Goal: Transaction & Acquisition: Book appointment/travel/reservation

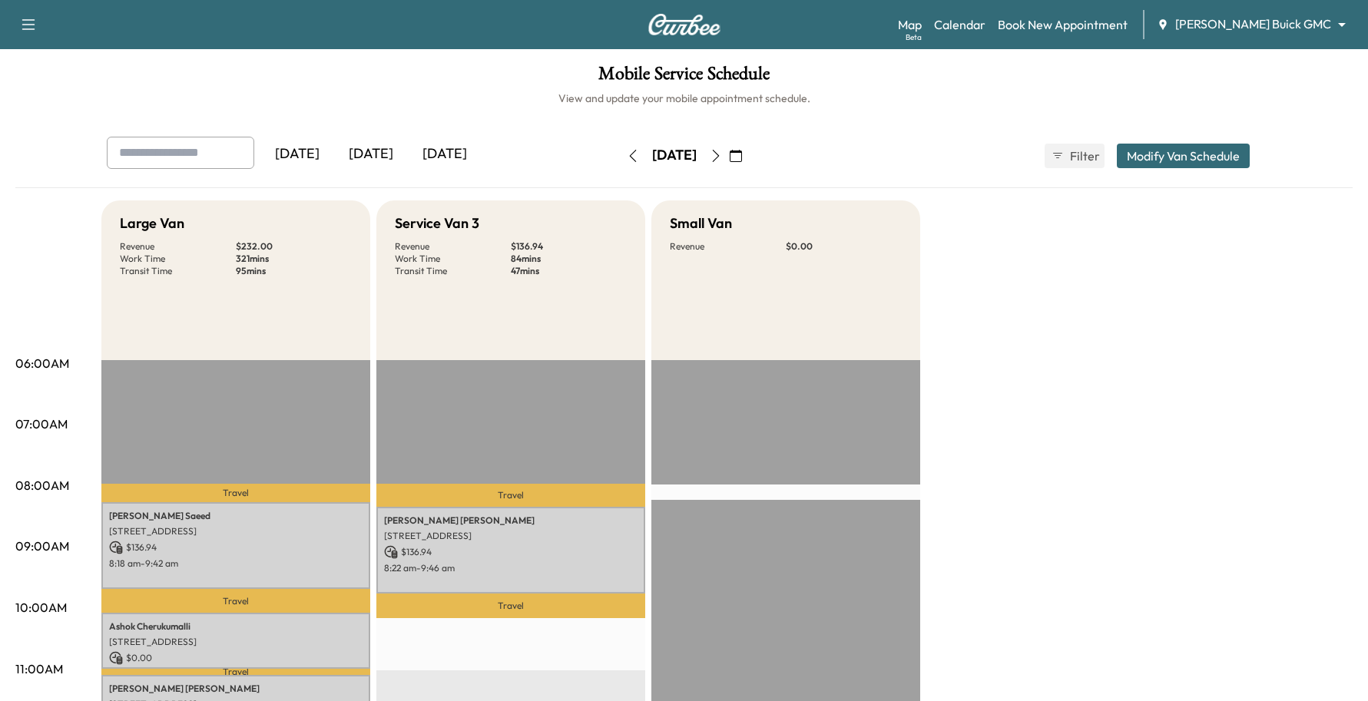
scroll to position [193, 0]
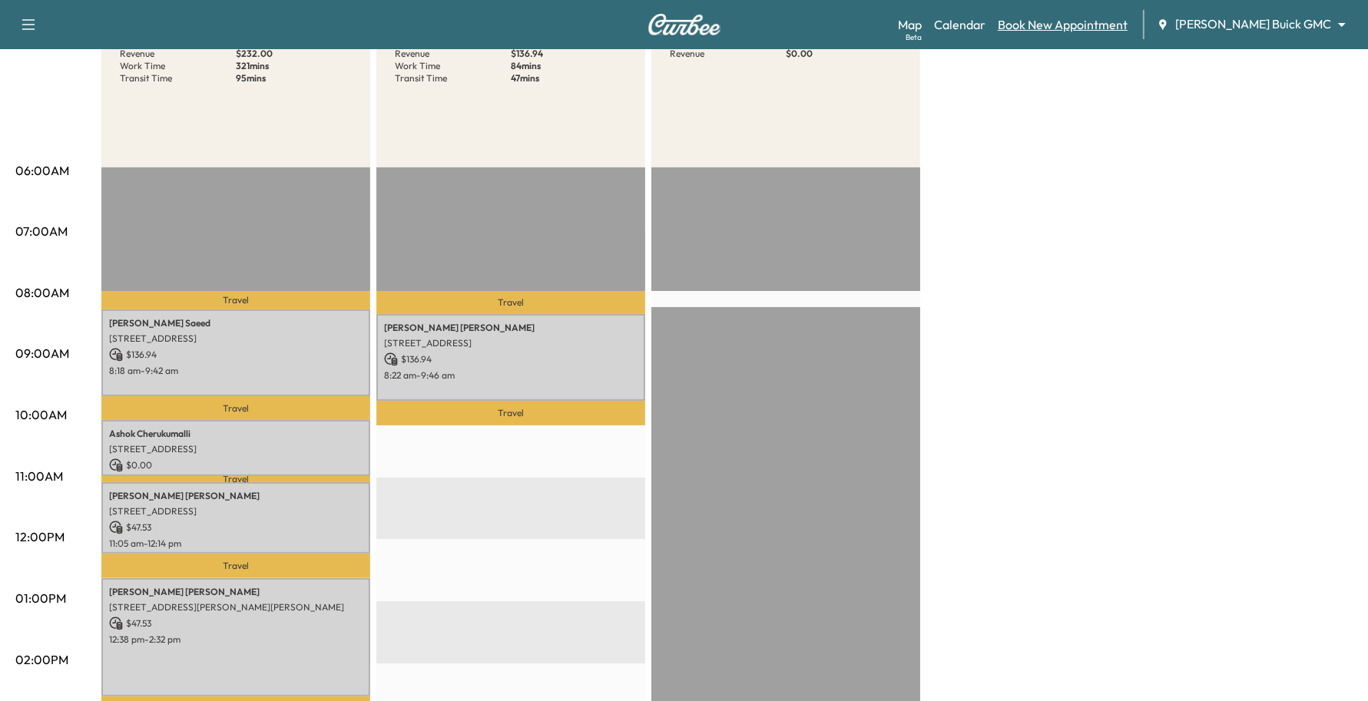
click at [1127, 33] on link "Book New Appointment" at bounding box center [1063, 24] width 130 height 18
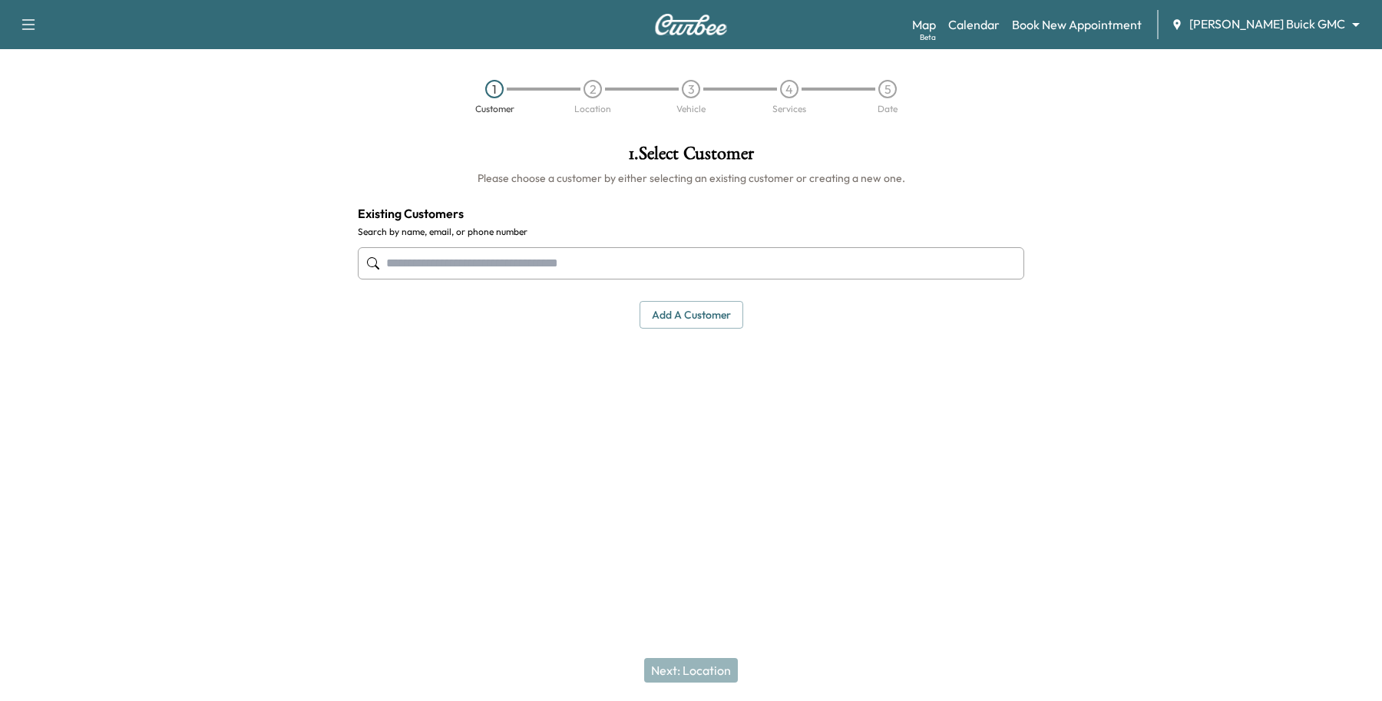
click at [717, 247] on input "text" at bounding box center [691, 263] width 667 height 32
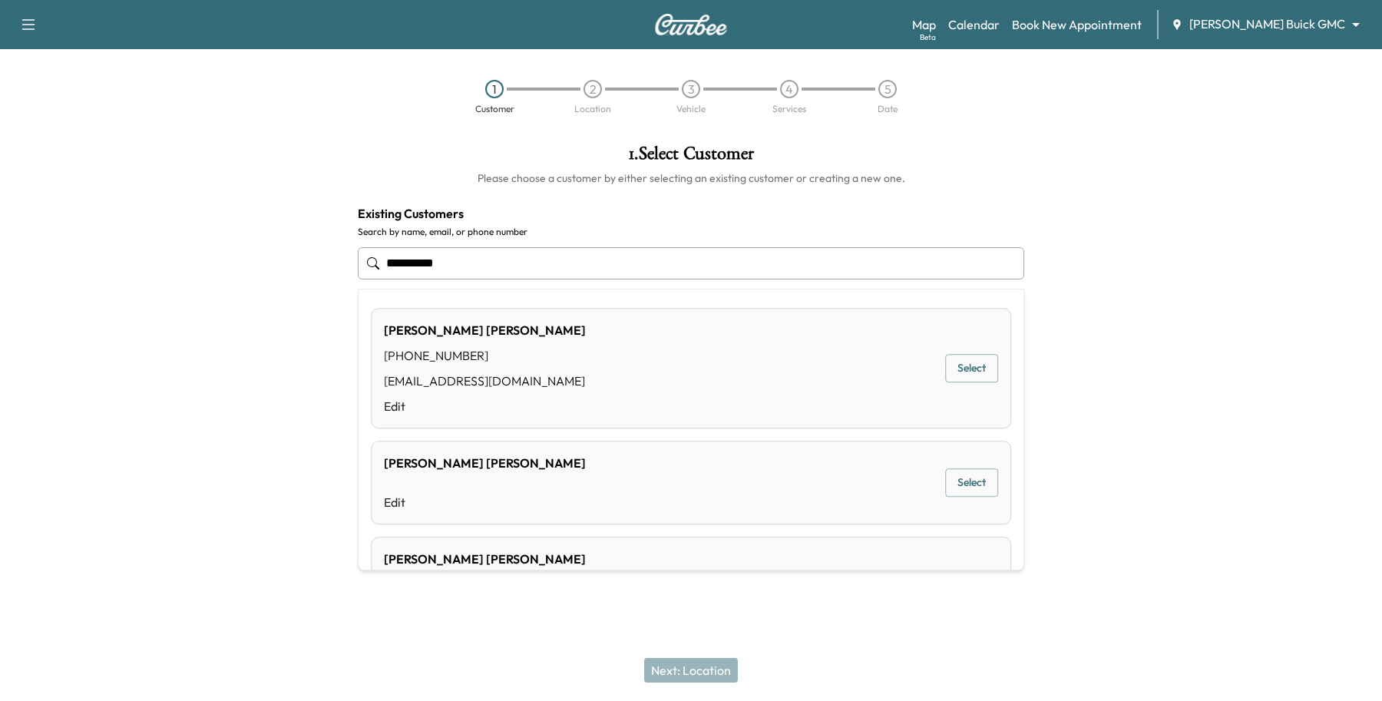
type input "**********"
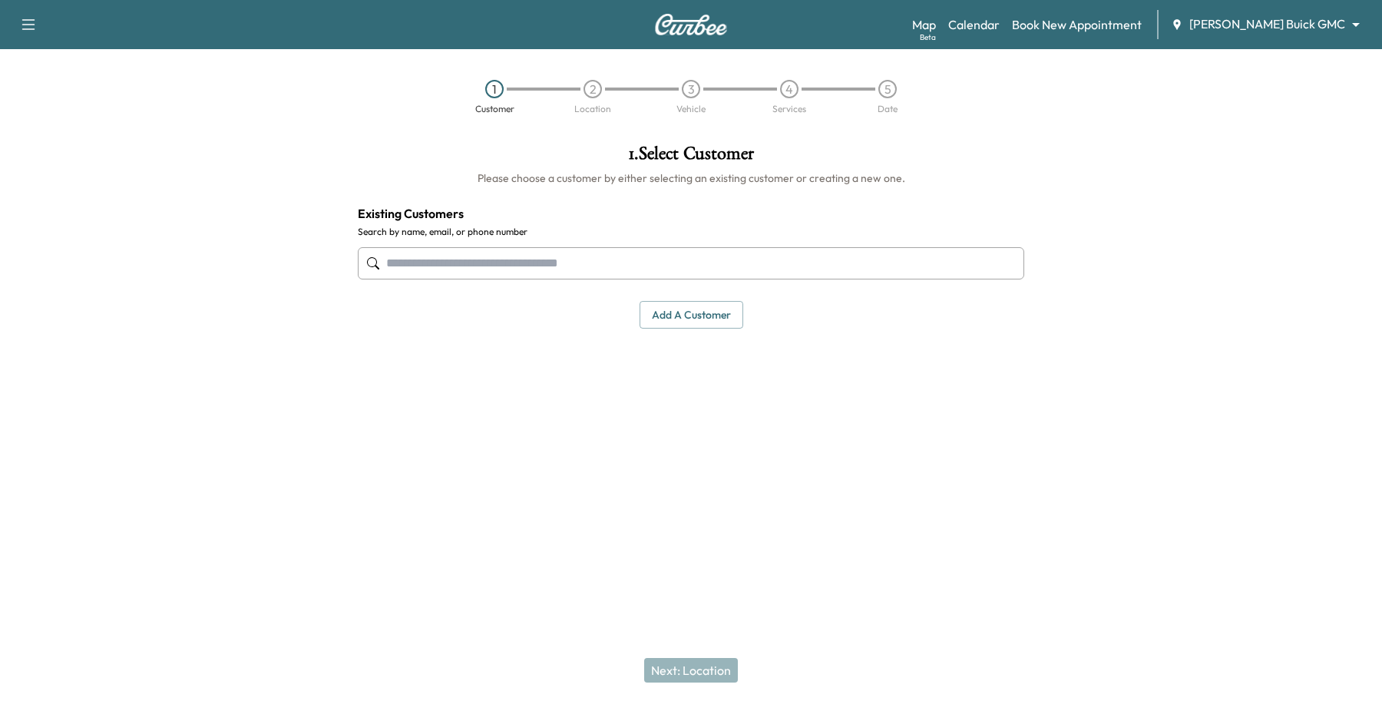
click at [494, 269] on input "text" at bounding box center [691, 263] width 667 height 32
paste input "**********"
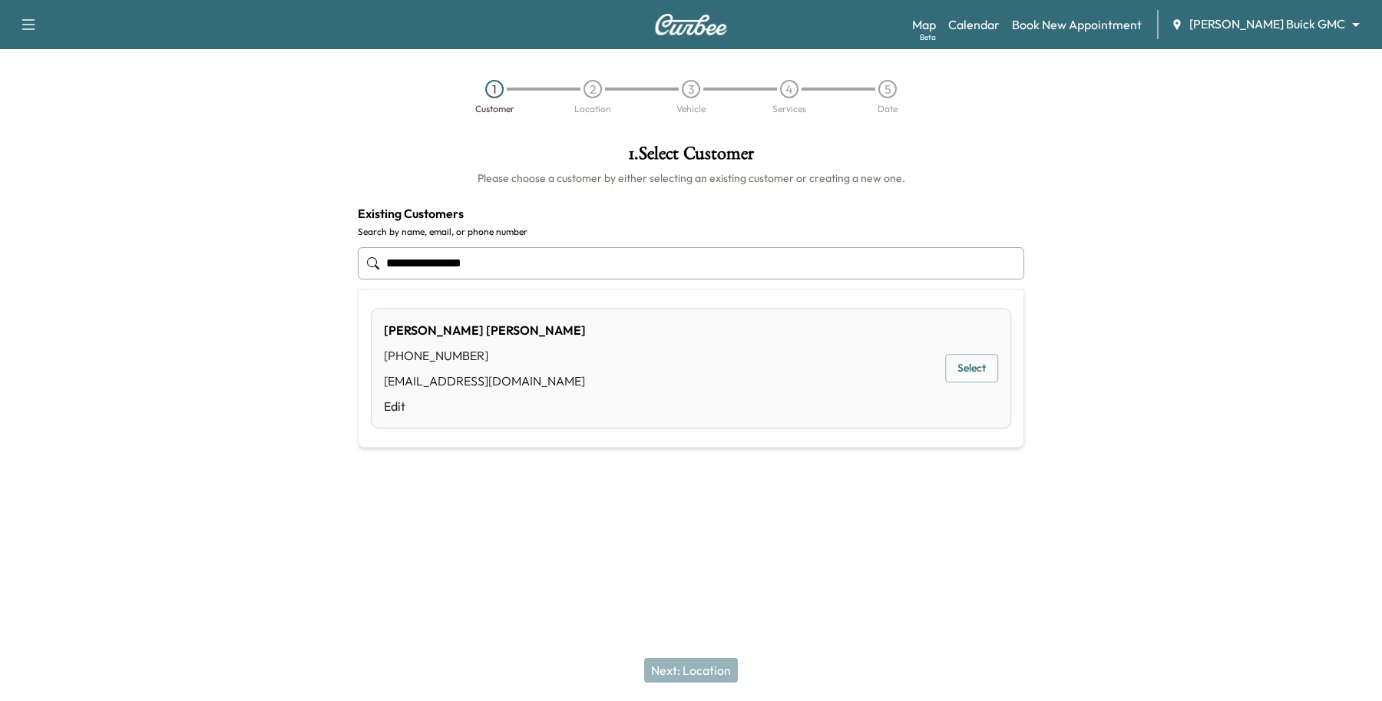
type input "**********"
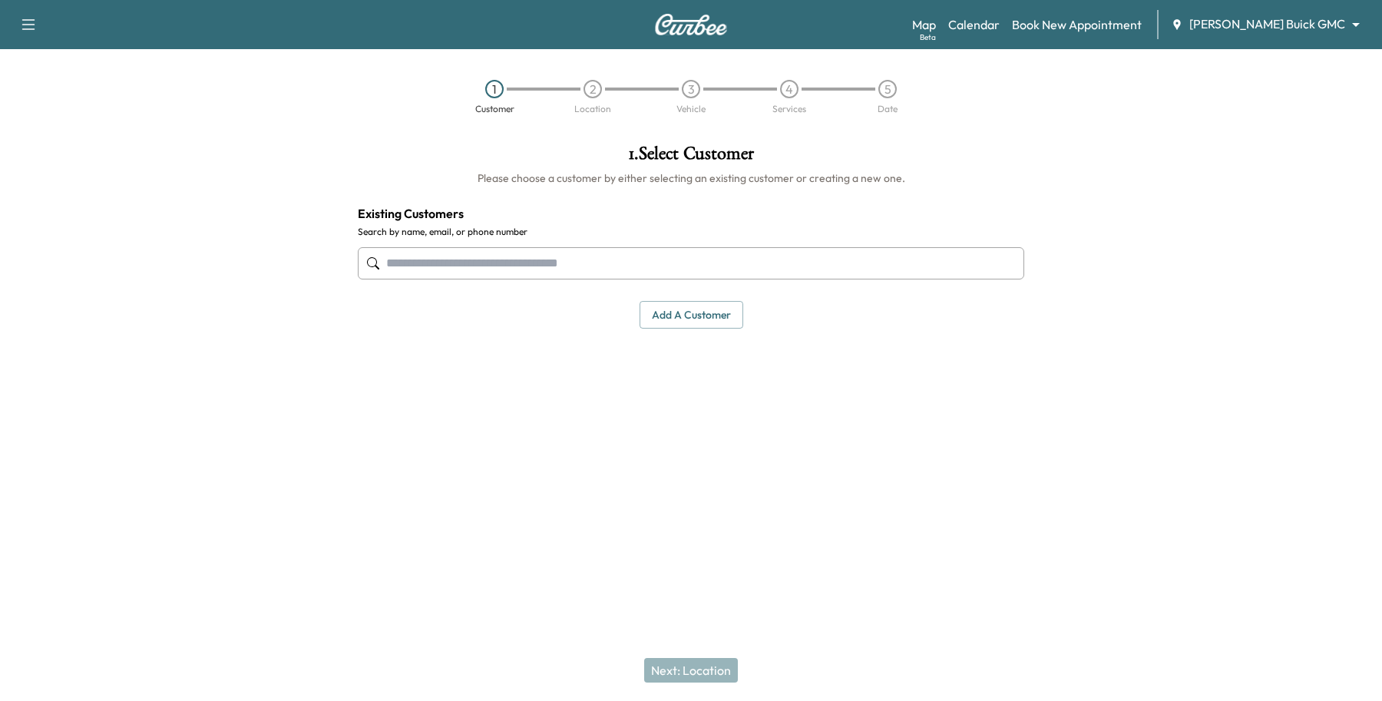
click at [790, 200] on div "1 . Select Customer Please choose a customer by either selecting an existing cu…" at bounding box center [691, 236] width 691 height 209
click at [677, 311] on button "Add a customer" at bounding box center [692, 315] width 104 height 28
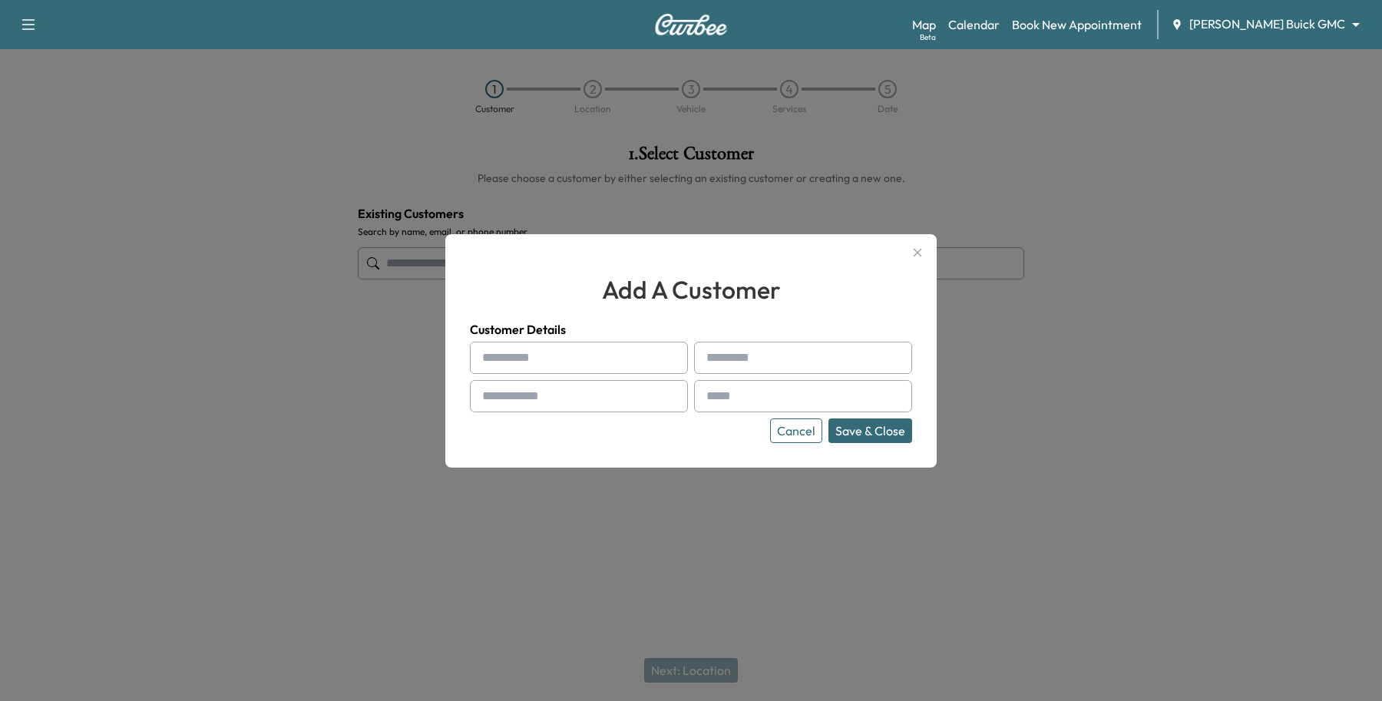
click at [572, 363] on input "text" at bounding box center [579, 358] width 218 height 32
click at [770, 428] on div "Cancel Save & Close" at bounding box center [691, 431] width 442 height 25
click at [792, 430] on button "Cancel" at bounding box center [796, 431] width 52 height 25
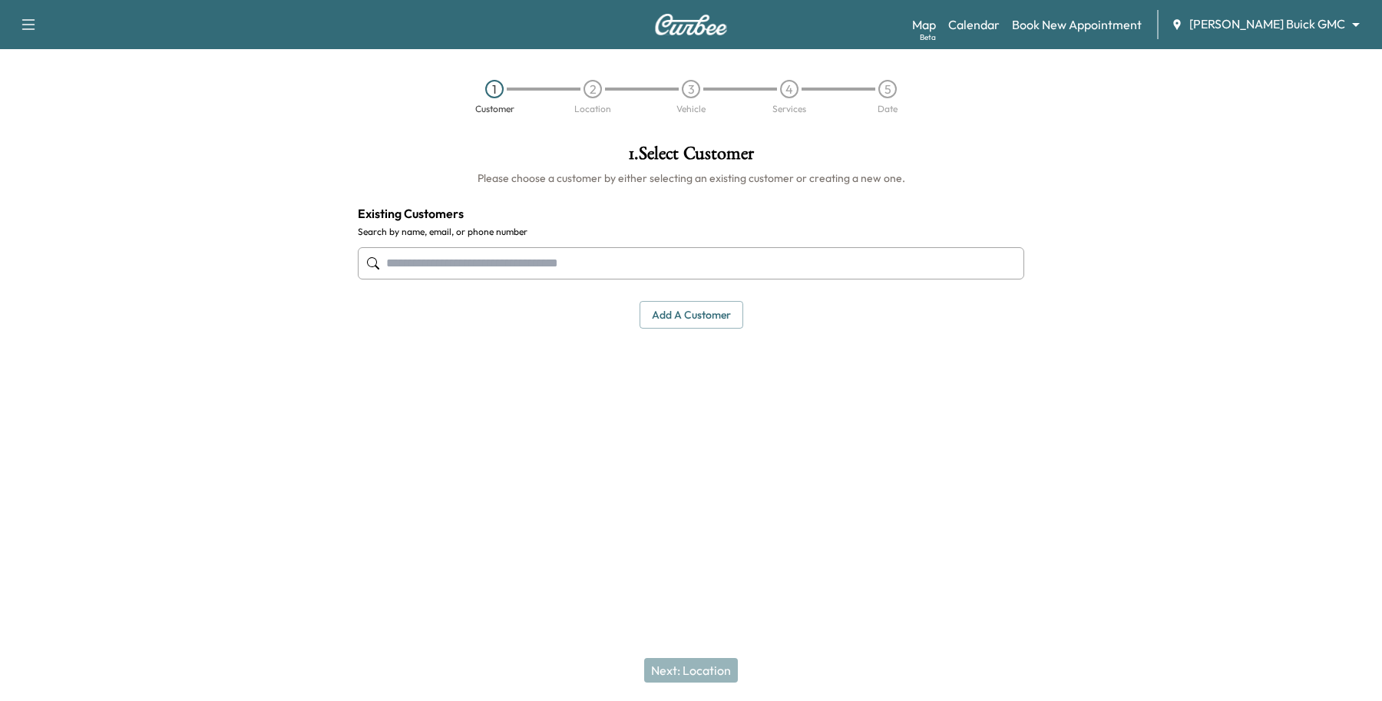
click at [416, 267] on input "text" at bounding box center [691, 263] width 667 height 32
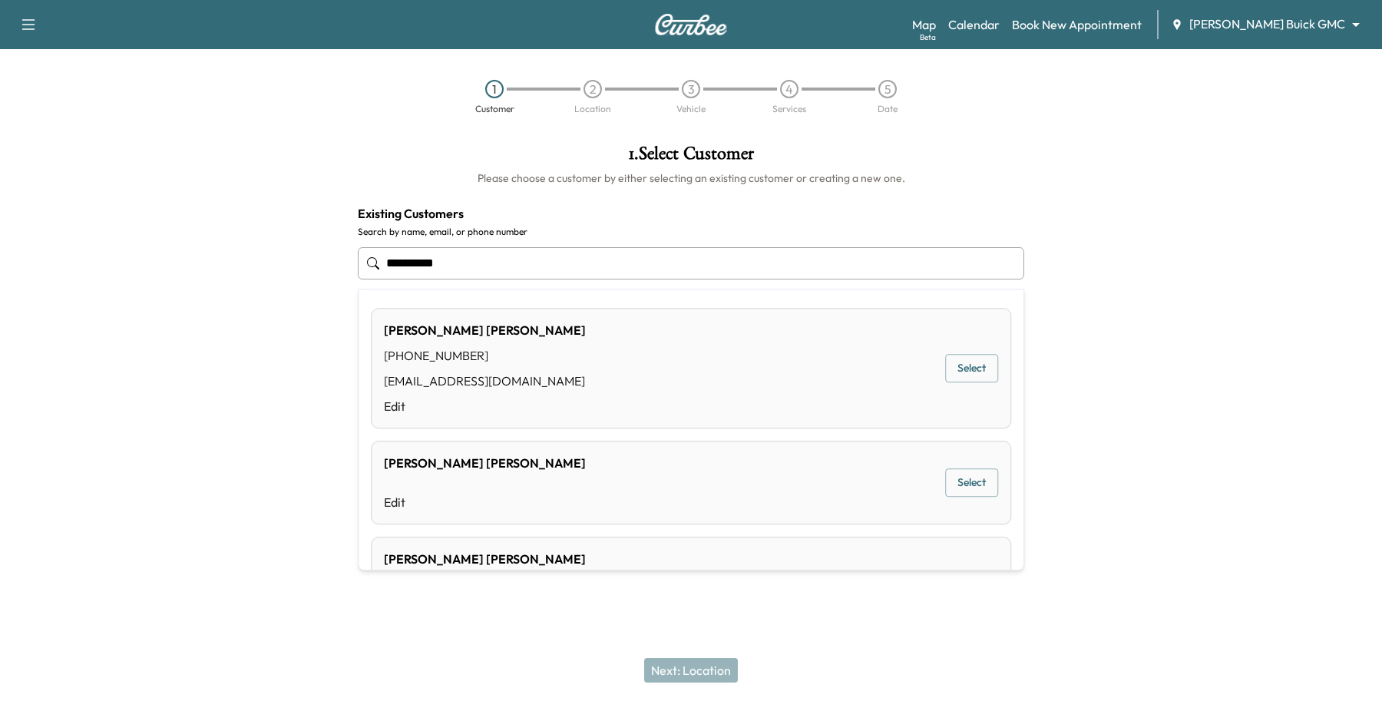
drag, startPoint x: 545, startPoint y: 269, endPoint x: -260, endPoint y: 217, distance: 806.6
click at [0, 217] on html "**********" at bounding box center [691, 350] width 1382 height 701
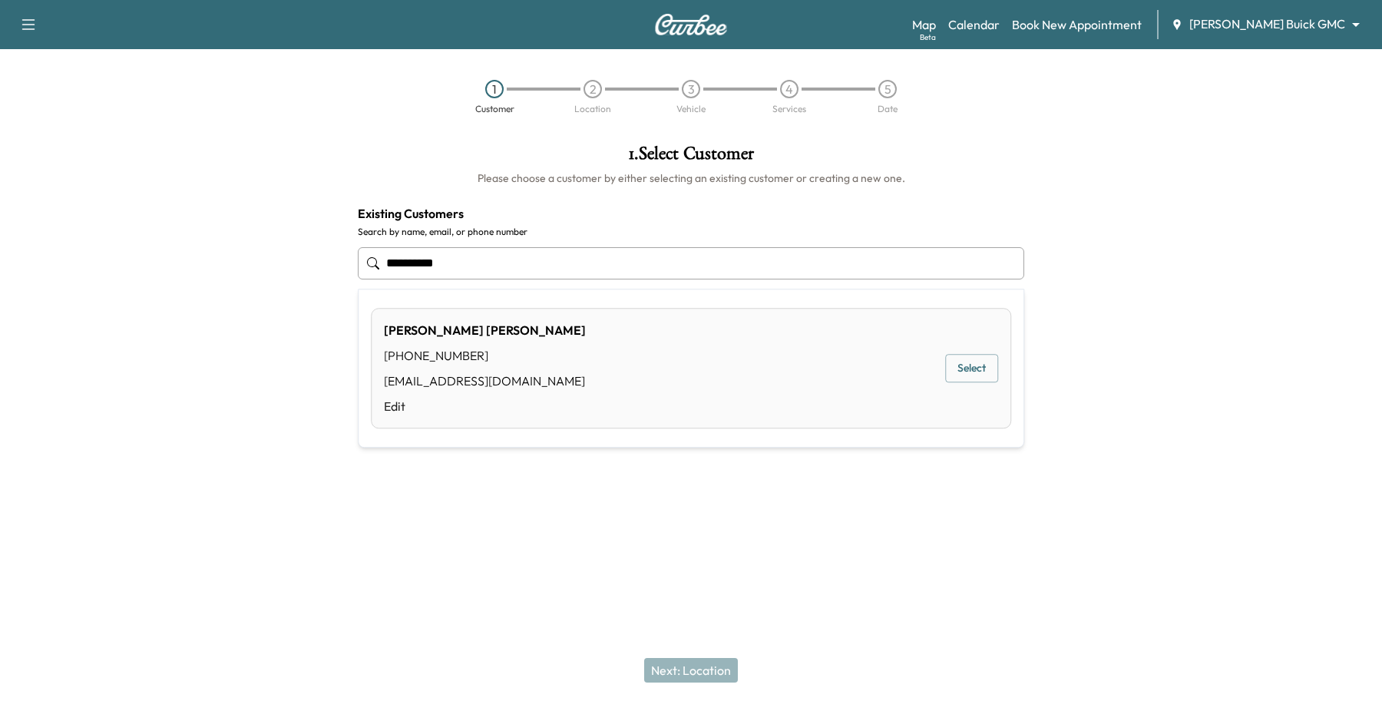
type input "**********"
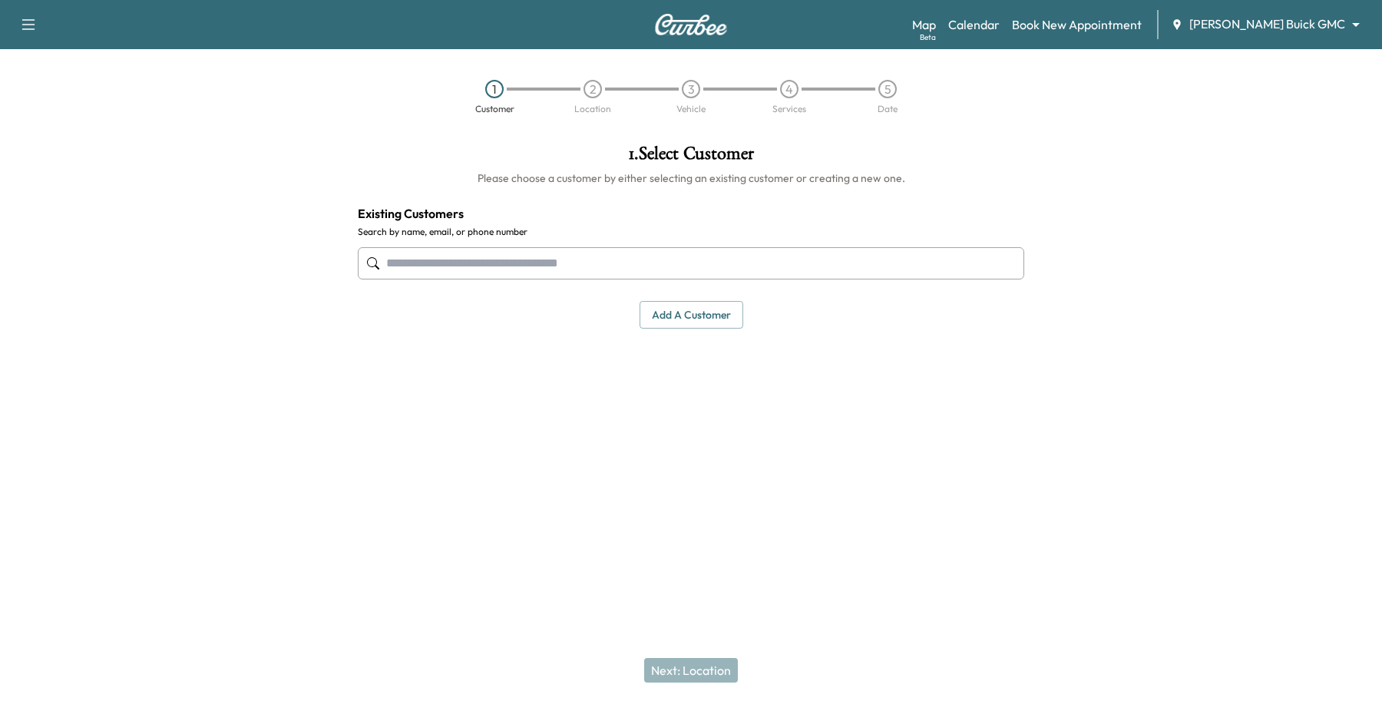
click at [608, 266] on input "text" at bounding box center [691, 263] width 667 height 32
type input "***"
click at [1286, 18] on div "Map Beta Calendar Book New Appointment [PERSON_NAME] Buick GMC ******** ​" at bounding box center [1141, 24] width 458 height 29
click at [1283, 37] on div "Map Beta Calendar Book New Appointment [PERSON_NAME] Buick GMC ******** ​" at bounding box center [1141, 24] width 458 height 29
click at [1289, 16] on body "Support Log Out Map Beta Calendar Book New Appointment [PERSON_NAME] Buick GMC …" at bounding box center [691, 350] width 1382 height 701
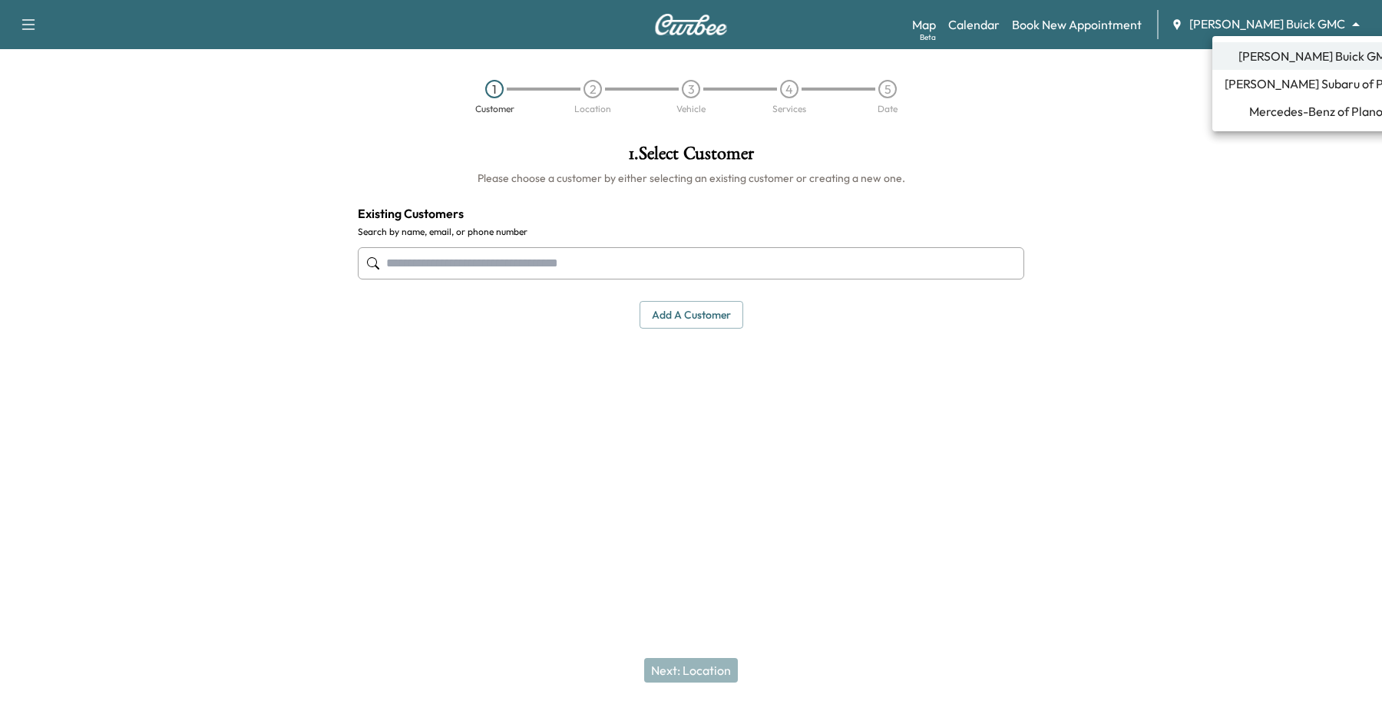
click at [1250, 115] on span "Mercedes-Benz of Plano" at bounding box center [1317, 111] width 134 height 18
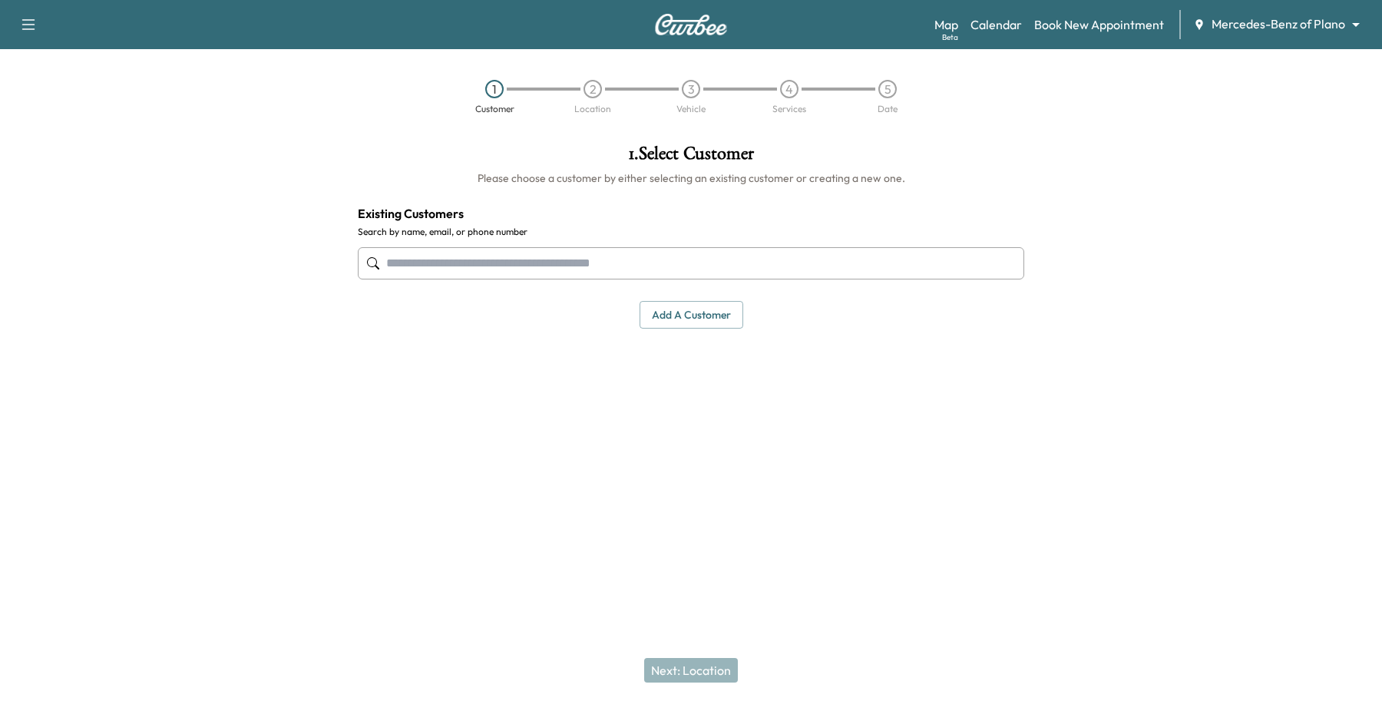
click at [409, 270] on input "text" at bounding box center [691, 263] width 667 height 32
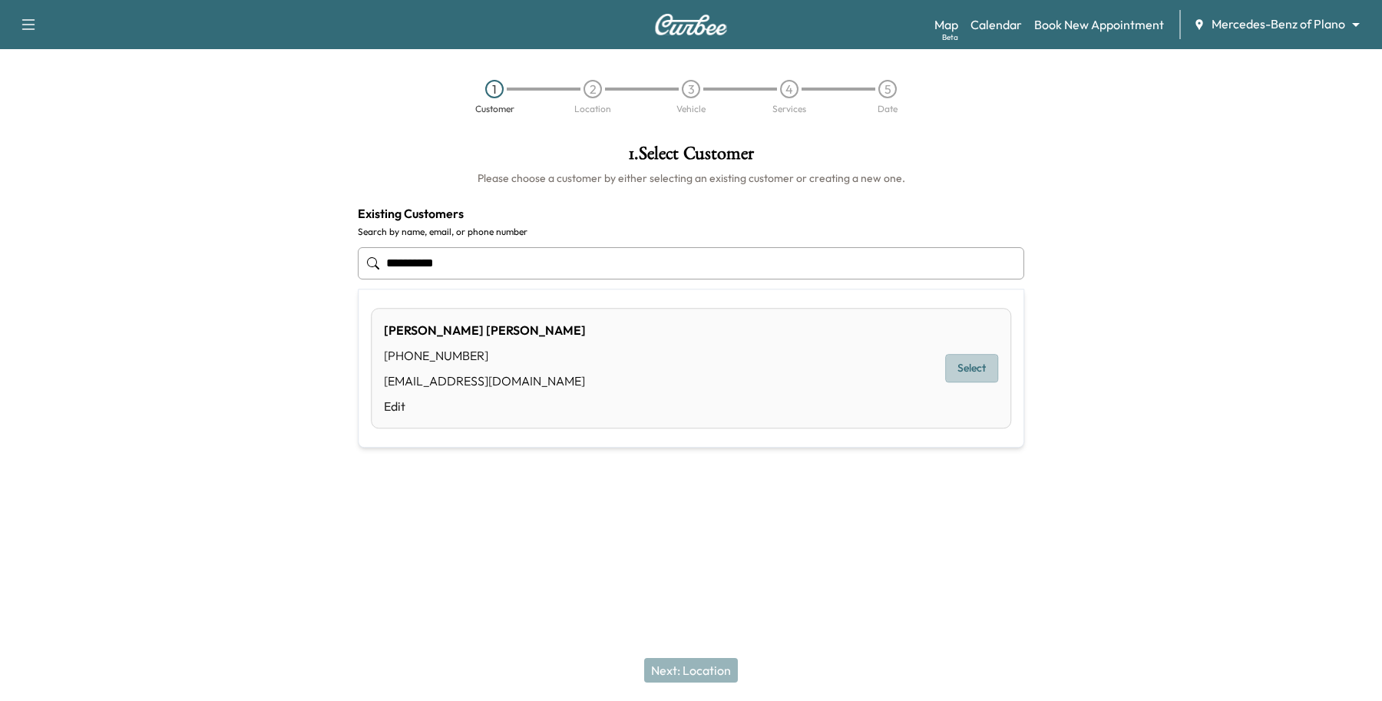
click at [987, 367] on button "Select" at bounding box center [971, 369] width 53 height 28
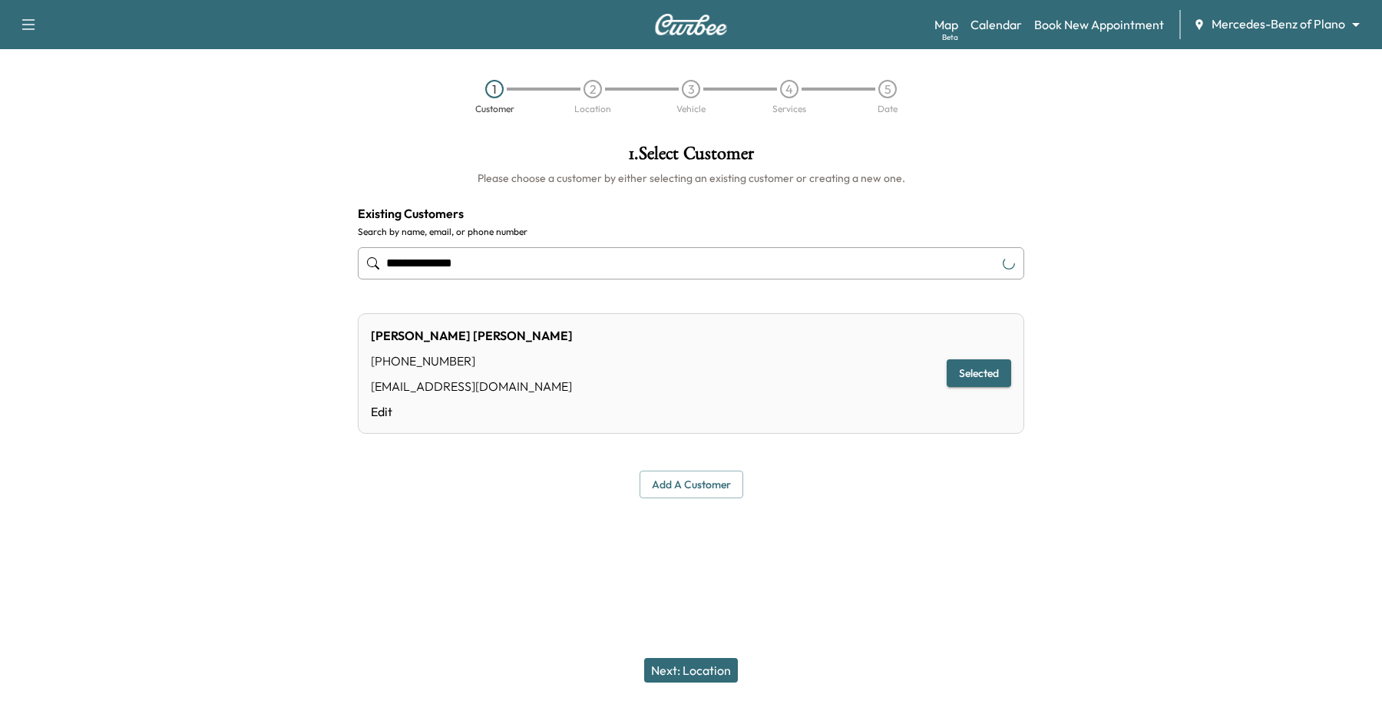
type input "**********"
click at [711, 670] on button "Next: Location" at bounding box center [691, 670] width 94 height 25
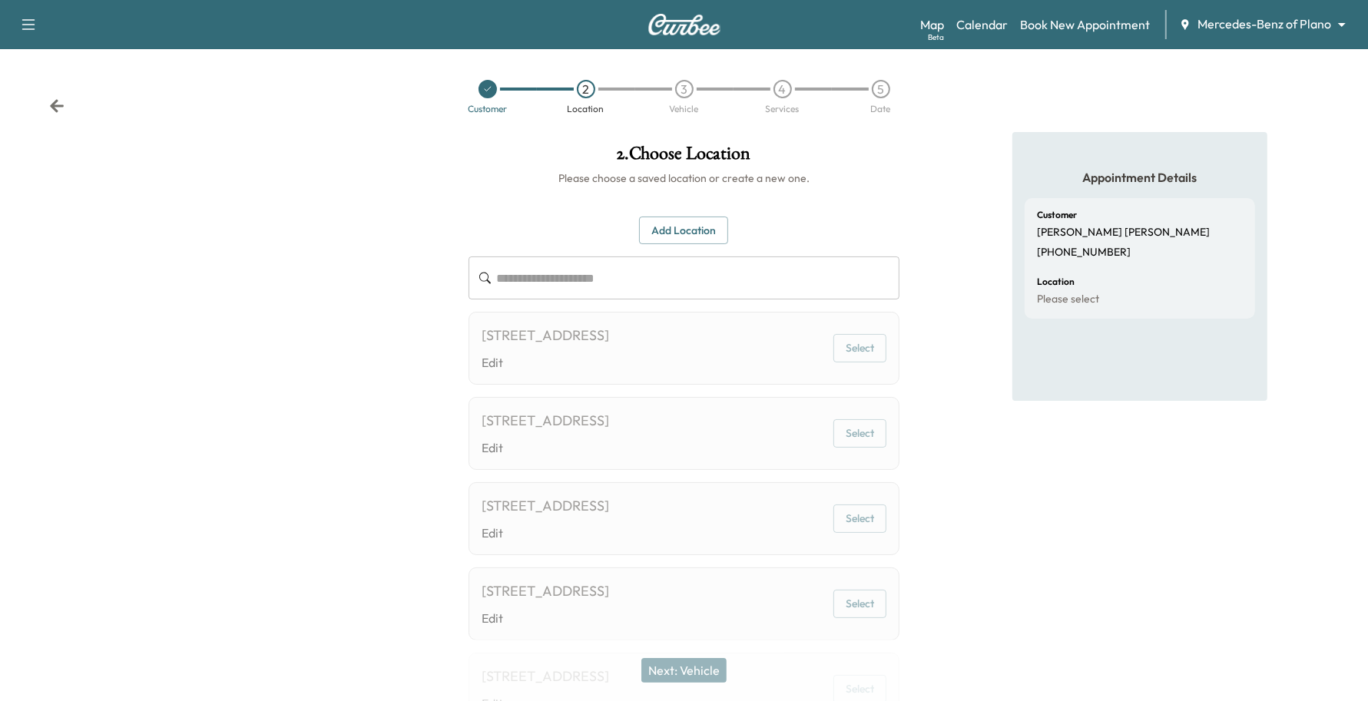
click at [682, 219] on button "Add Location" at bounding box center [683, 231] width 89 height 28
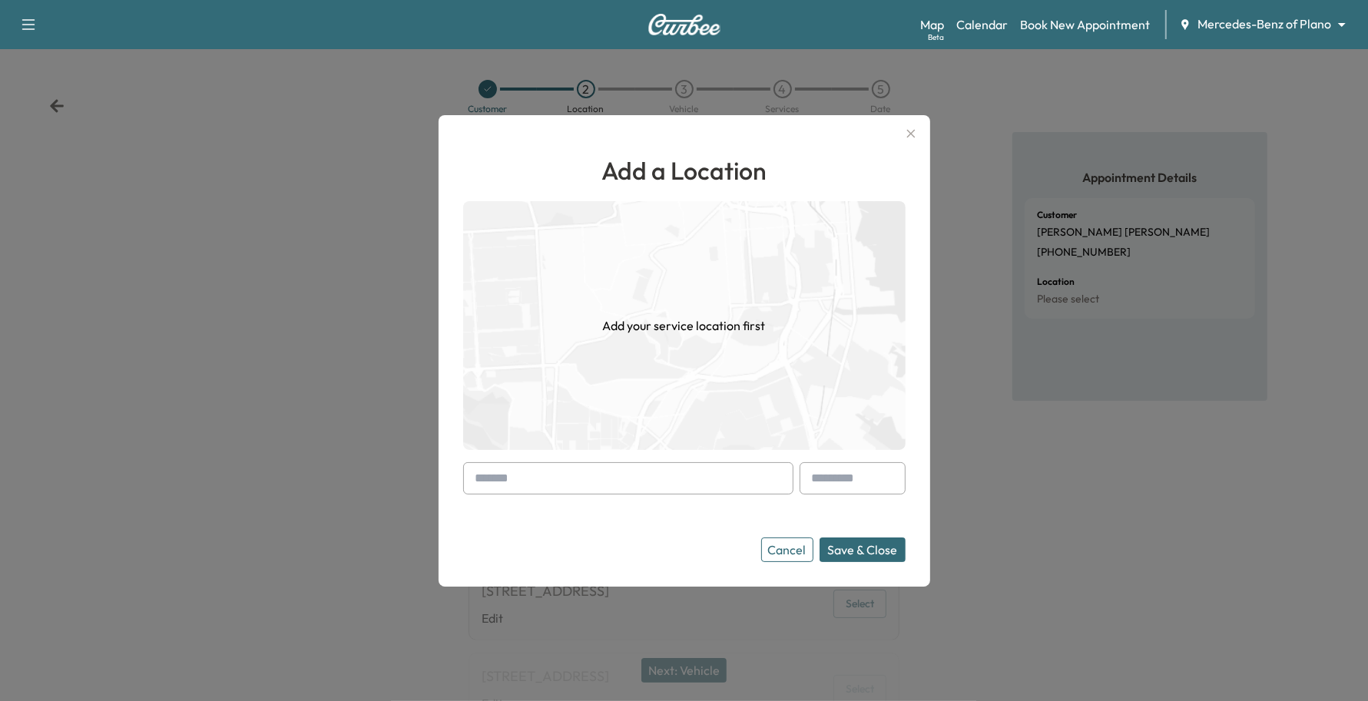
click at [691, 482] on input "text" at bounding box center [628, 478] width 330 height 32
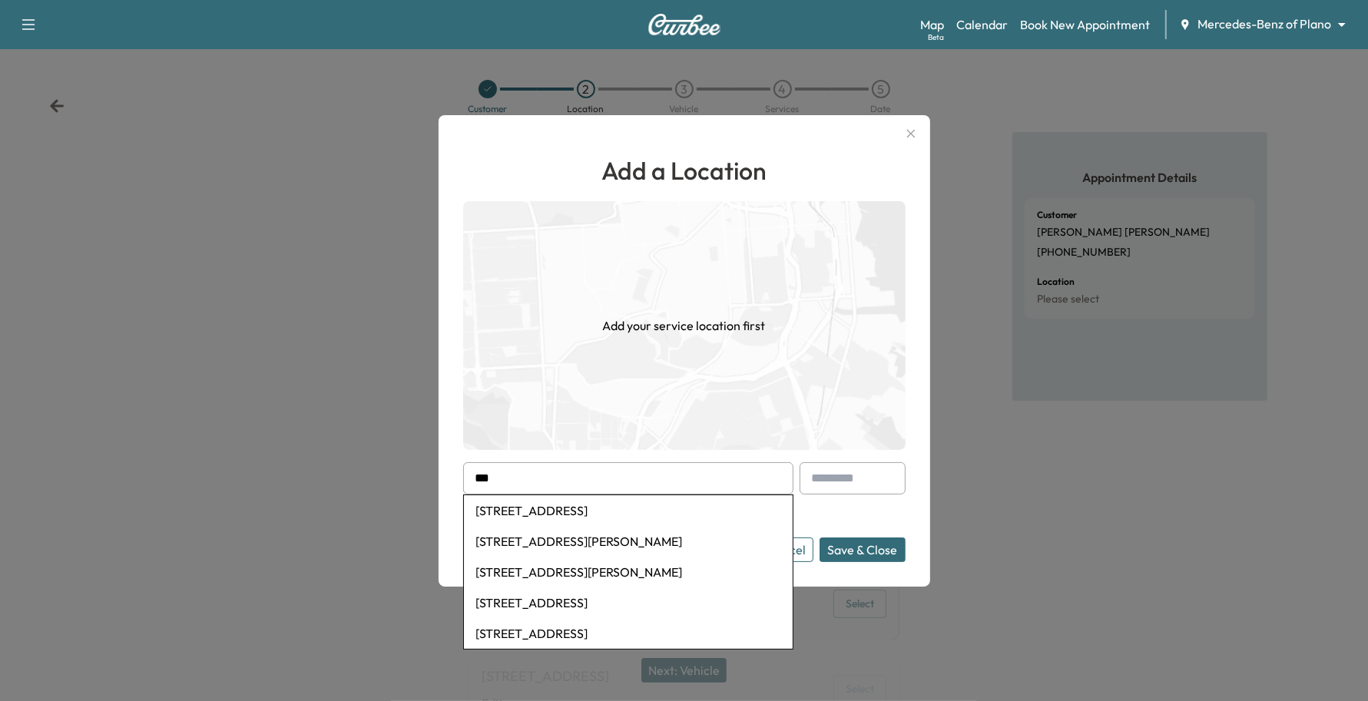
type input "*"
click at [630, 507] on li "[STREET_ADDRESS][PERSON_NAME]" at bounding box center [628, 510] width 329 height 31
type input "**********"
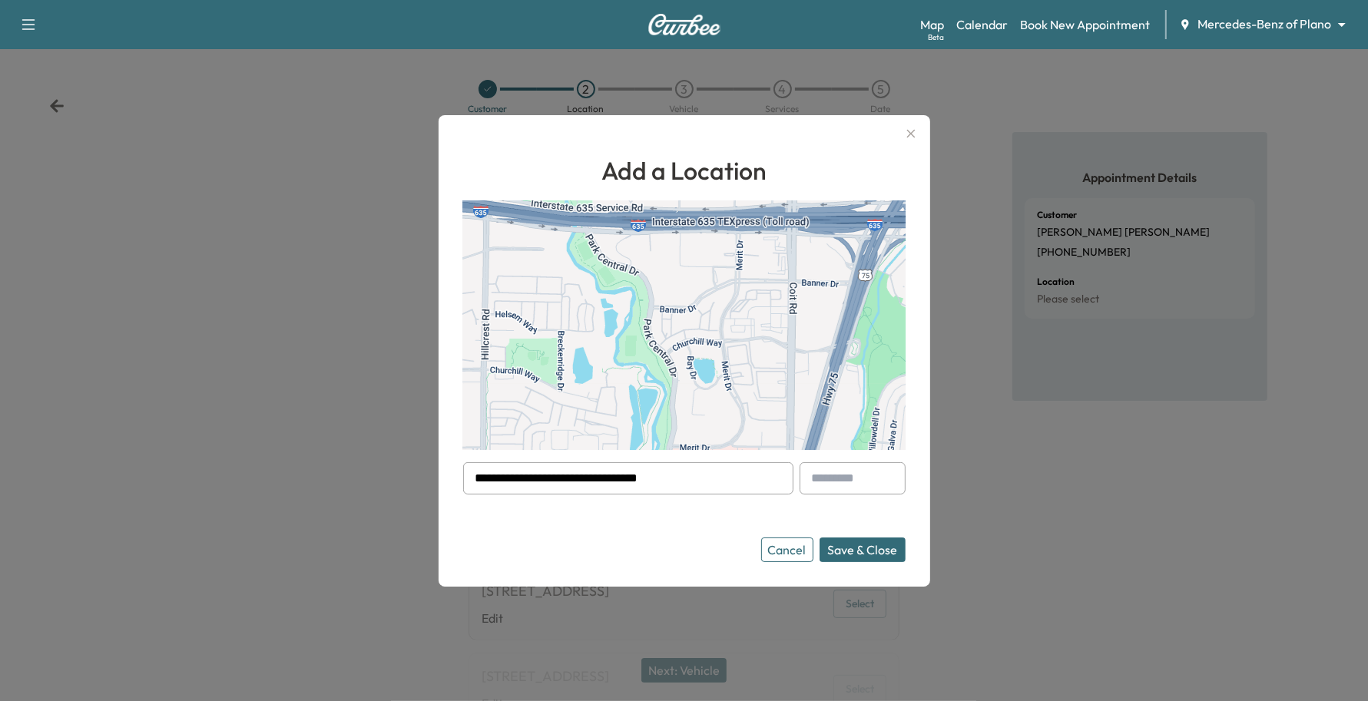
click at [870, 539] on button "Save & Close" at bounding box center [863, 550] width 86 height 25
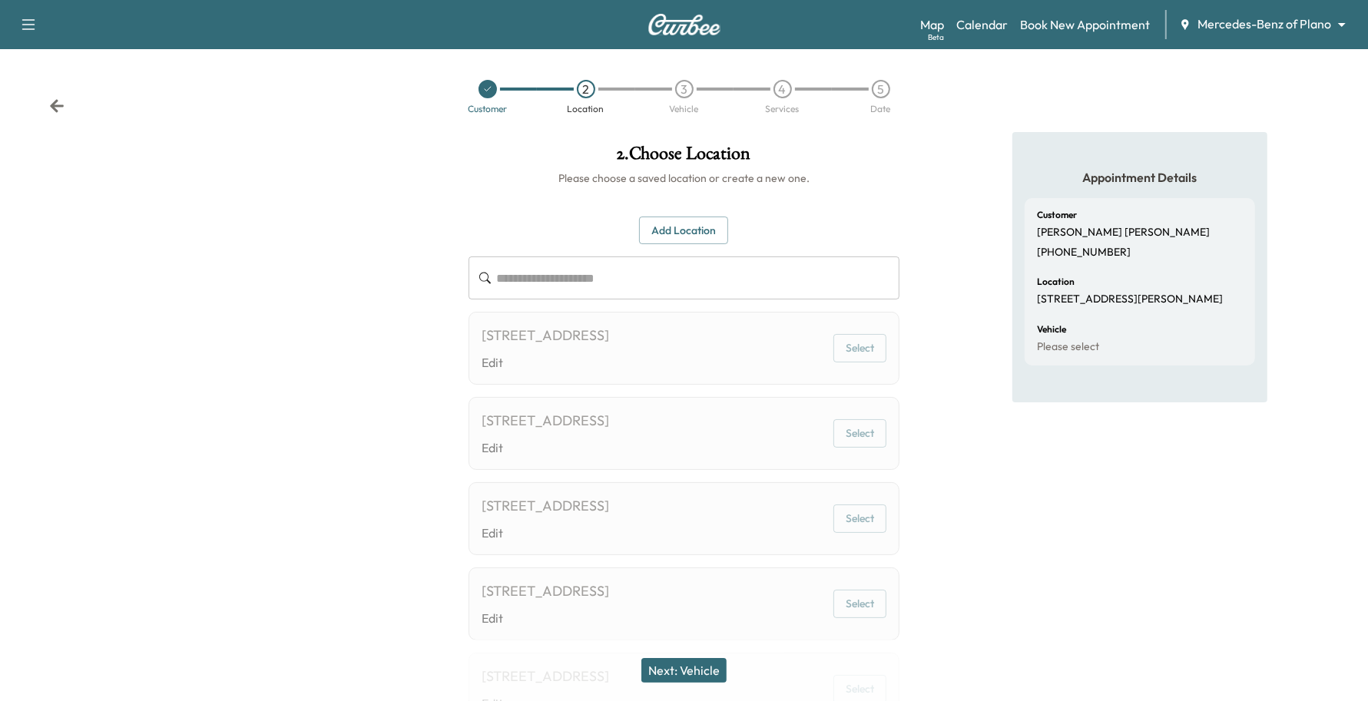
click at [715, 662] on button "Next: Vehicle" at bounding box center [683, 670] width 85 height 25
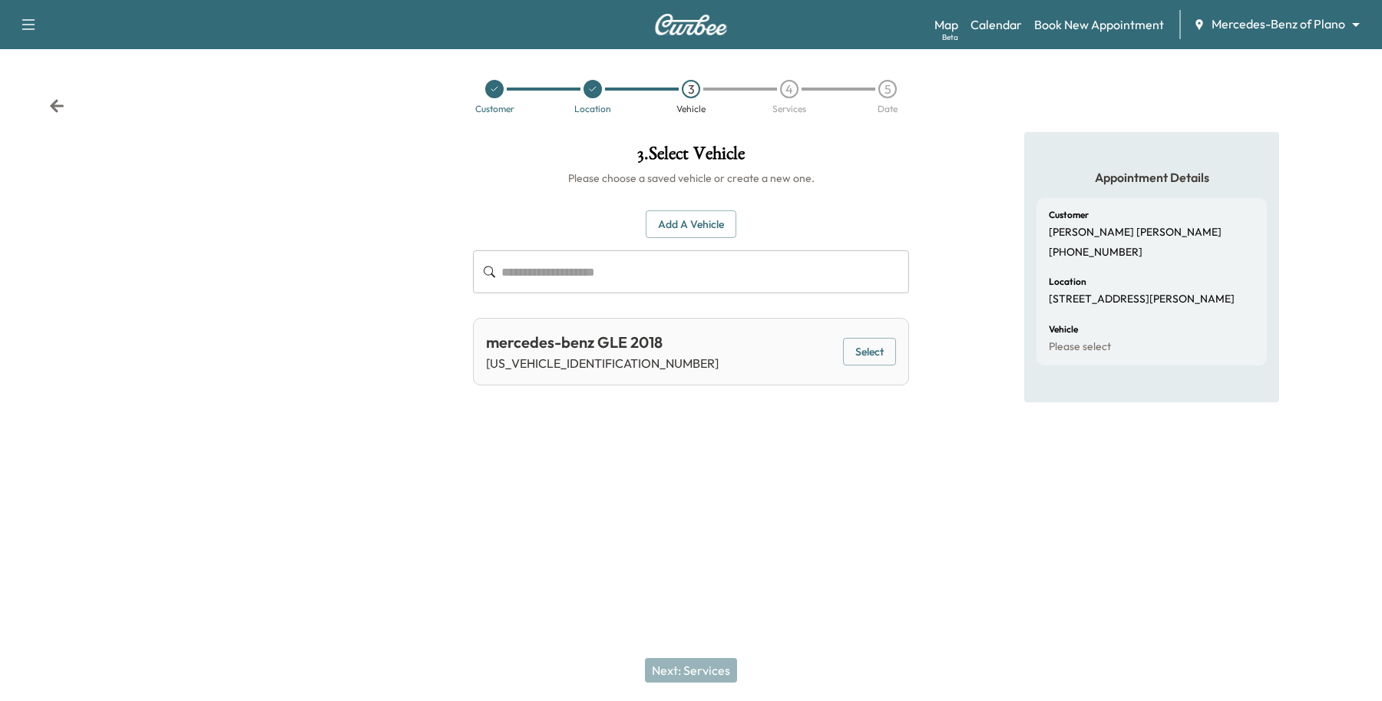
click at [866, 353] on button "Select" at bounding box center [869, 352] width 53 height 28
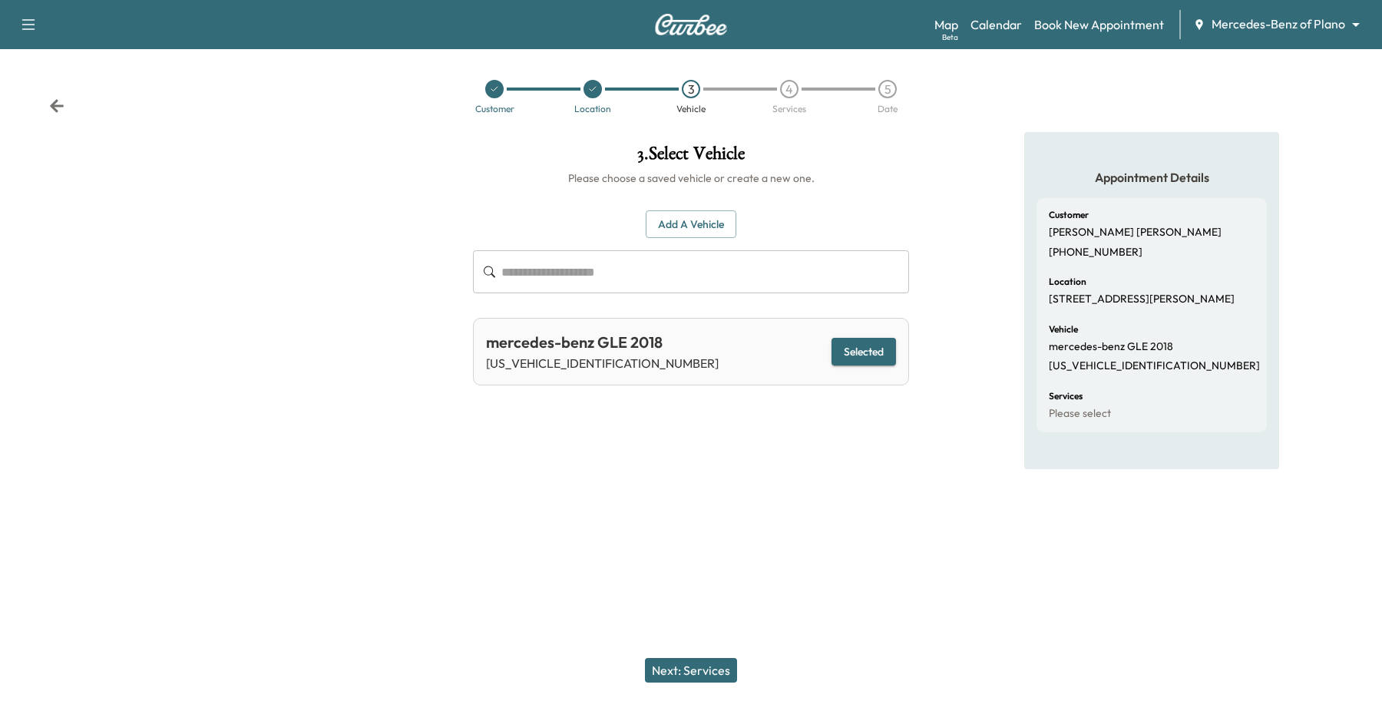
click at [700, 674] on button "Next: Services" at bounding box center [691, 670] width 92 height 25
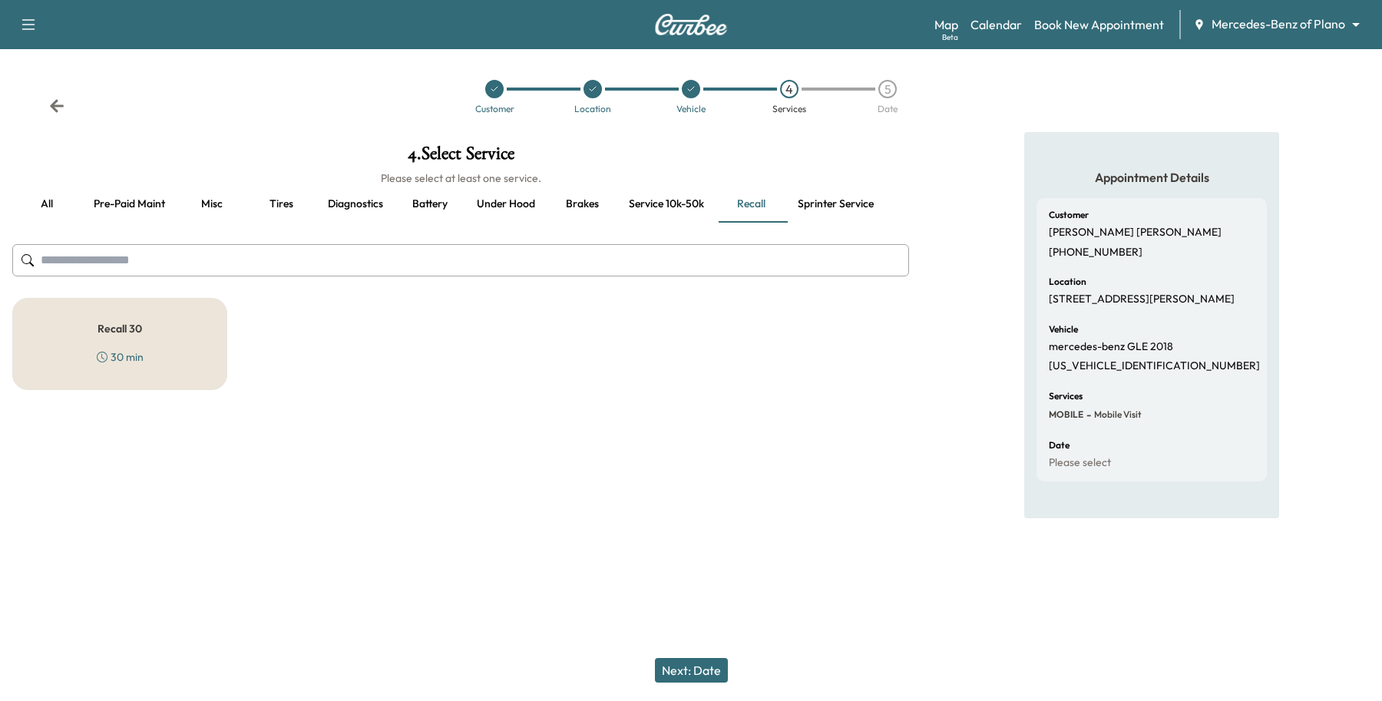
click at [220, 381] on div "Recall 30 30 min" at bounding box center [119, 344] width 215 height 92
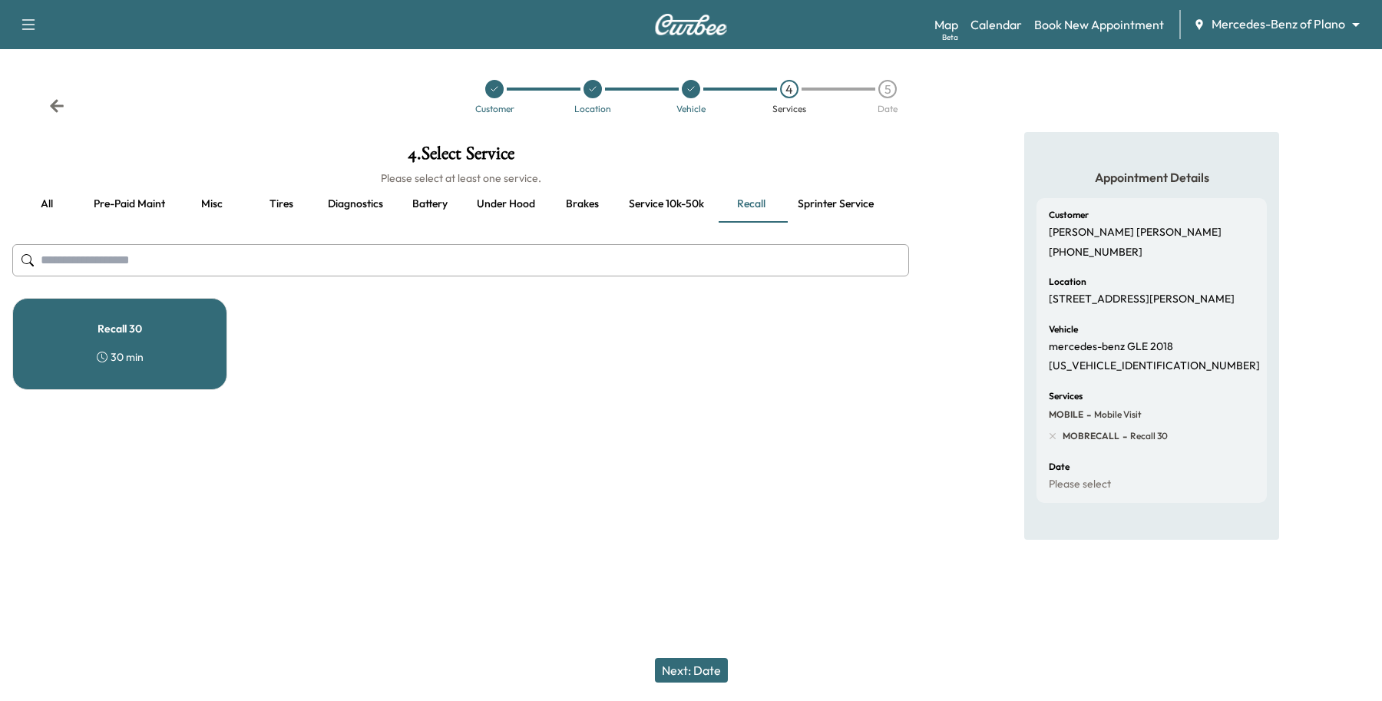
click at [723, 674] on button "Next: Date" at bounding box center [691, 670] width 73 height 25
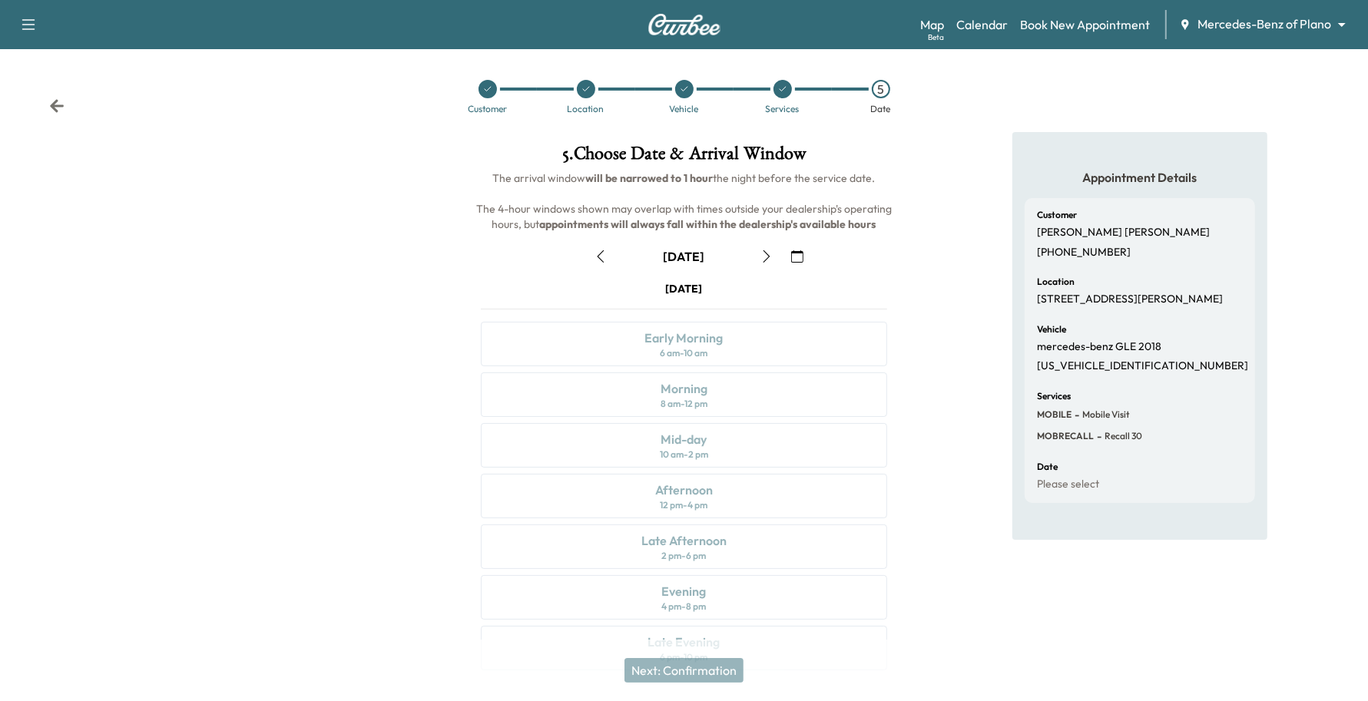
click at [800, 253] on icon "button" at bounding box center [797, 256] width 12 height 12
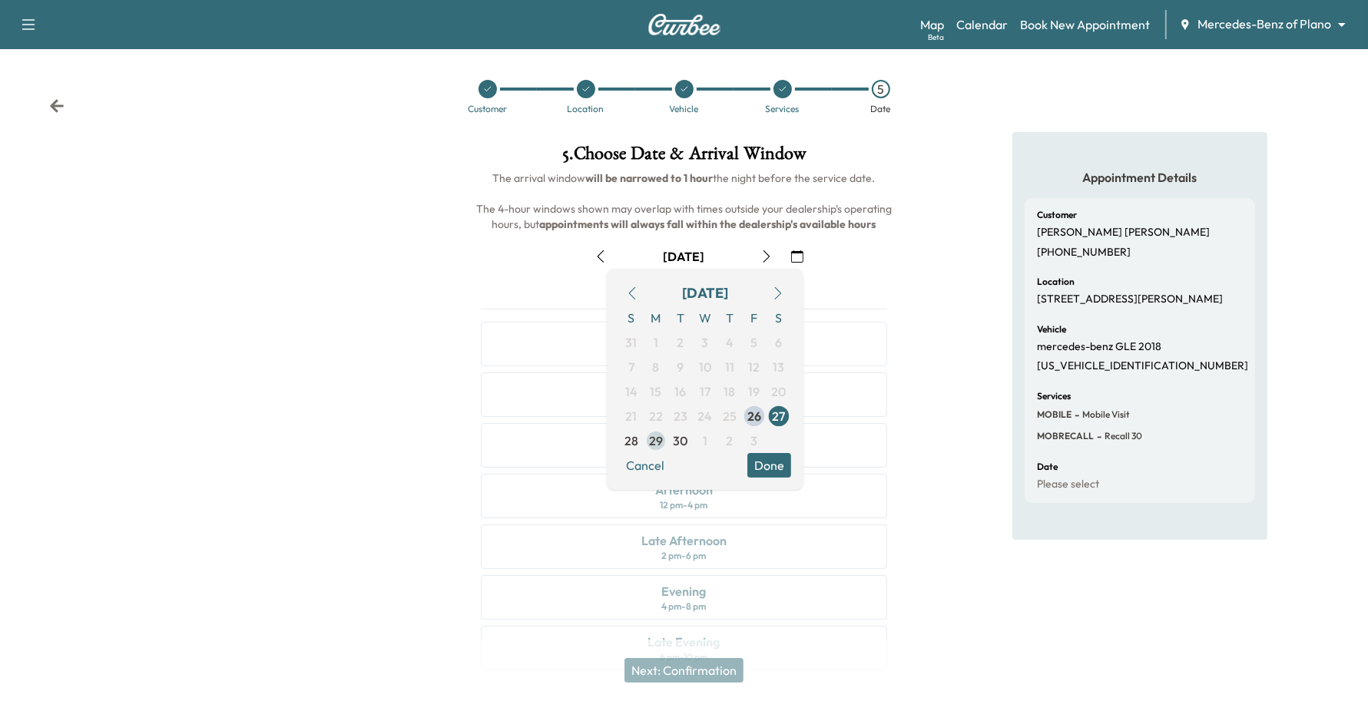
click at [658, 440] on span "29" at bounding box center [656, 441] width 14 height 18
click at [765, 467] on button "Done" at bounding box center [769, 465] width 44 height 25
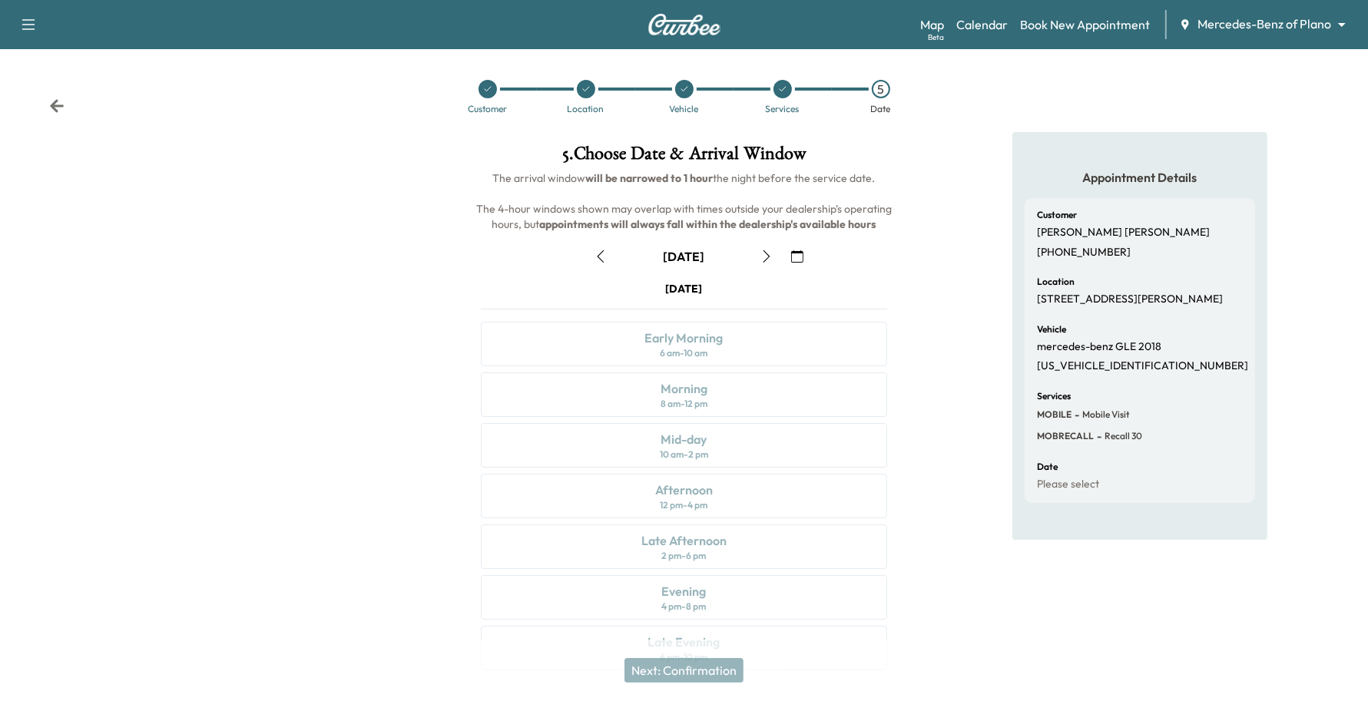
click at [769, 253] on icon "button" at bounding box center [766, 256] width 12 height 12
click at [703, 388] on div "Morning" at bounding box center [684, 388] width 47 height 18
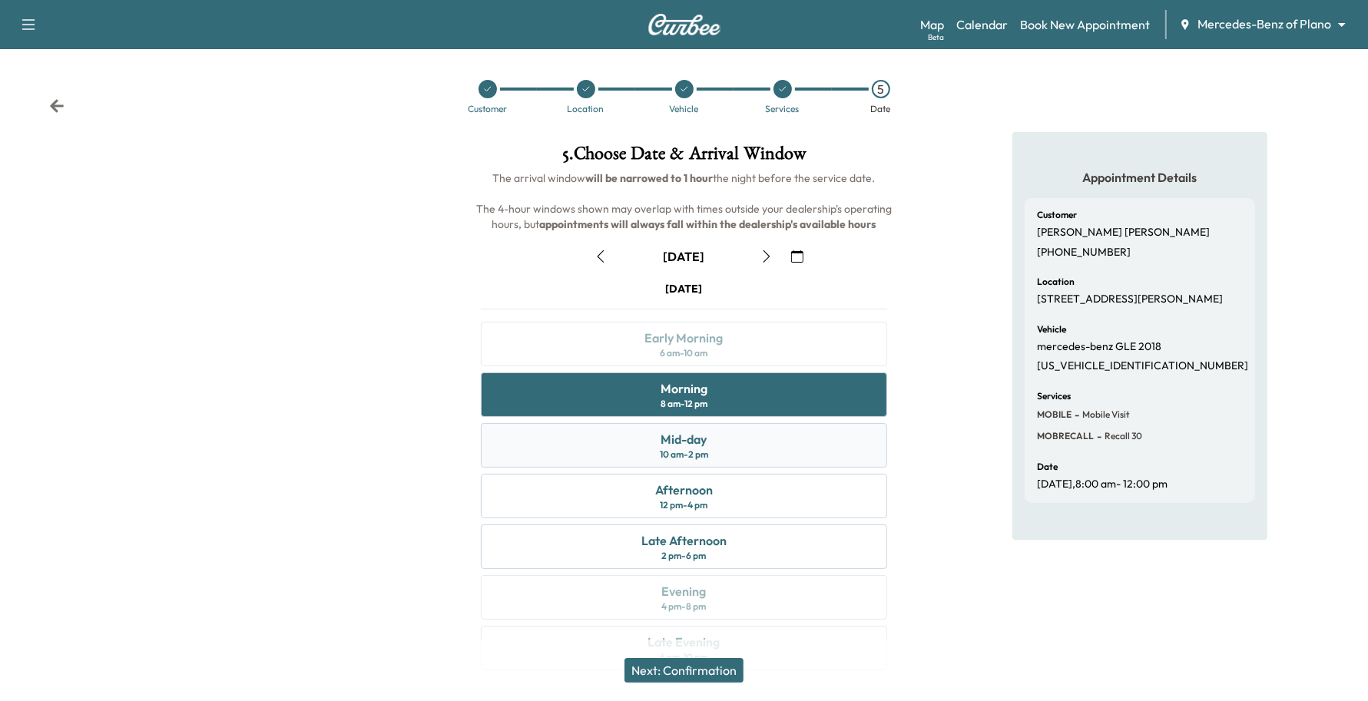
click at [680, 434] on div "Mid-day" at bounding box center [684, 439] width 46 height 18
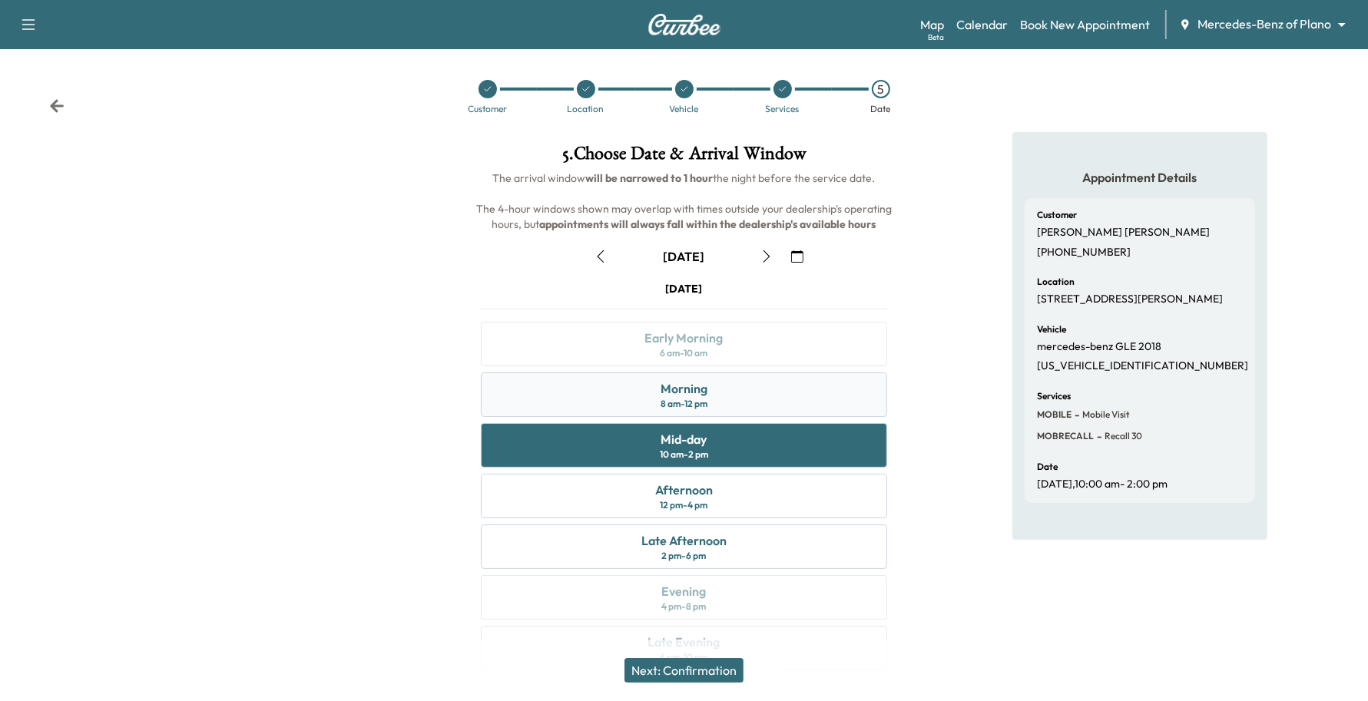
click at [704, 400] on div "8 am - 12 pm" at bounding box center [684, 404] width 47 height 12
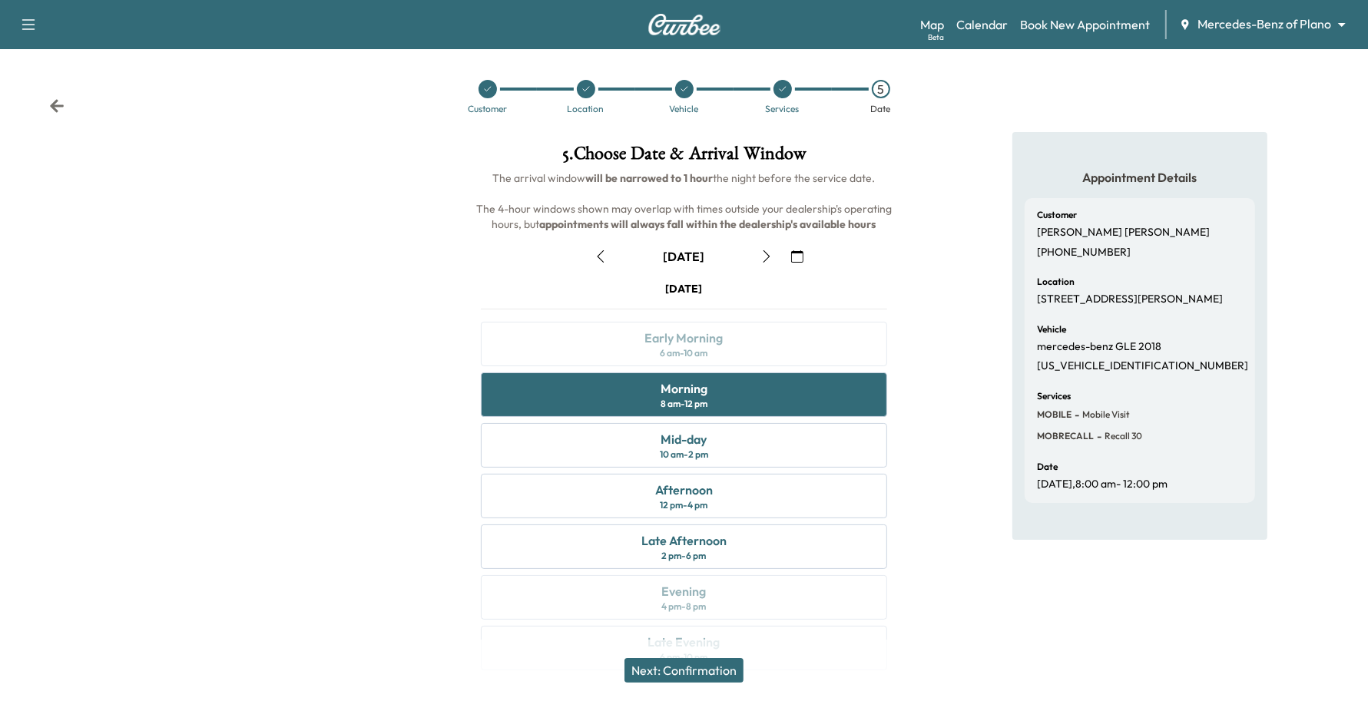
click at [671, 673] on button "Next: Confirmation" at bounding box center [683, 670] width 119 height 25
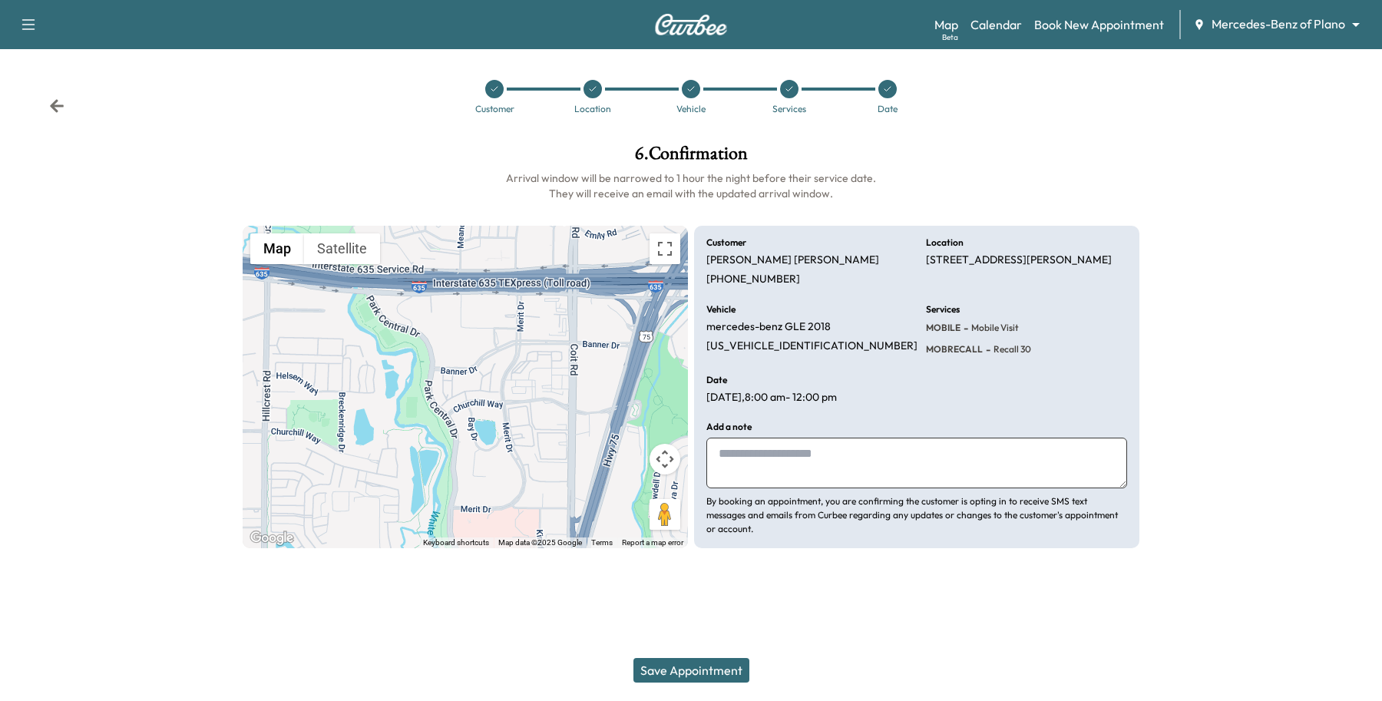
click at [688, 674] on button "Save Appointment" at bounding box center [692, 670] width 116 height 25
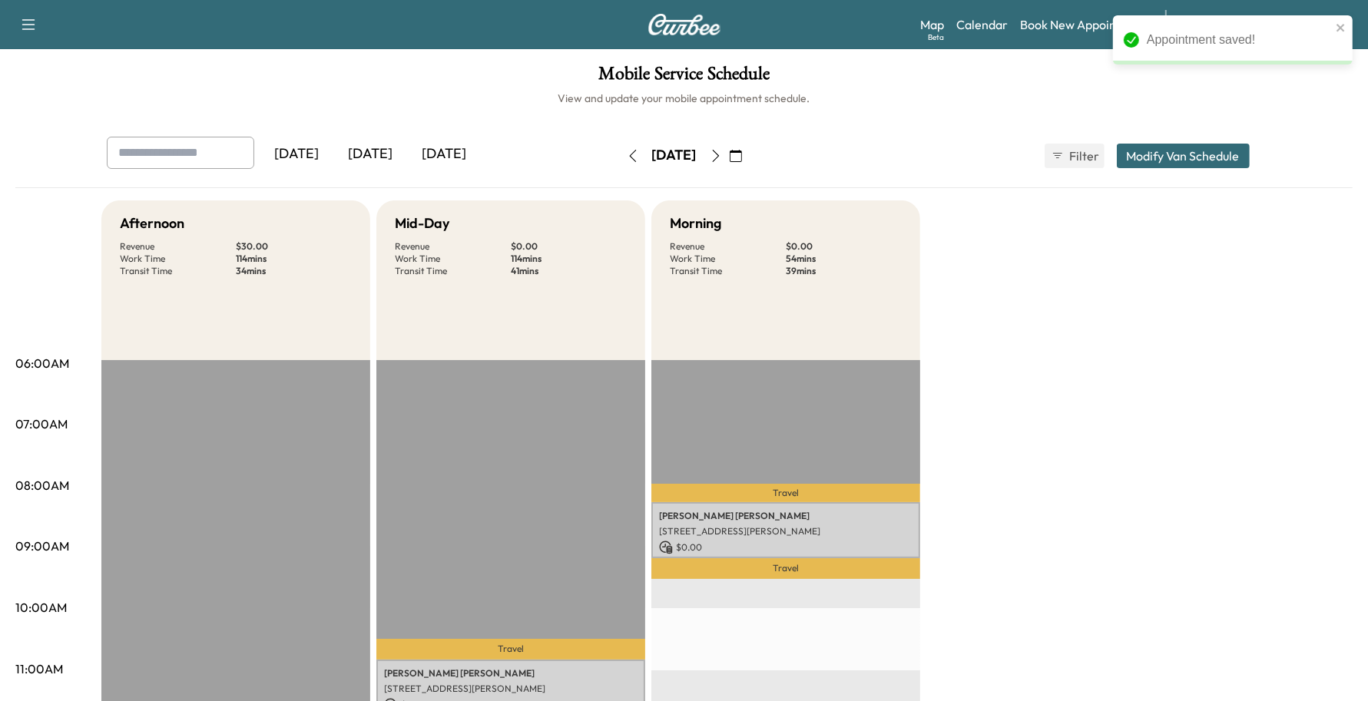
click at [751, 497] on p "Travel" at bounding box center [785, 493] width 269 height 18
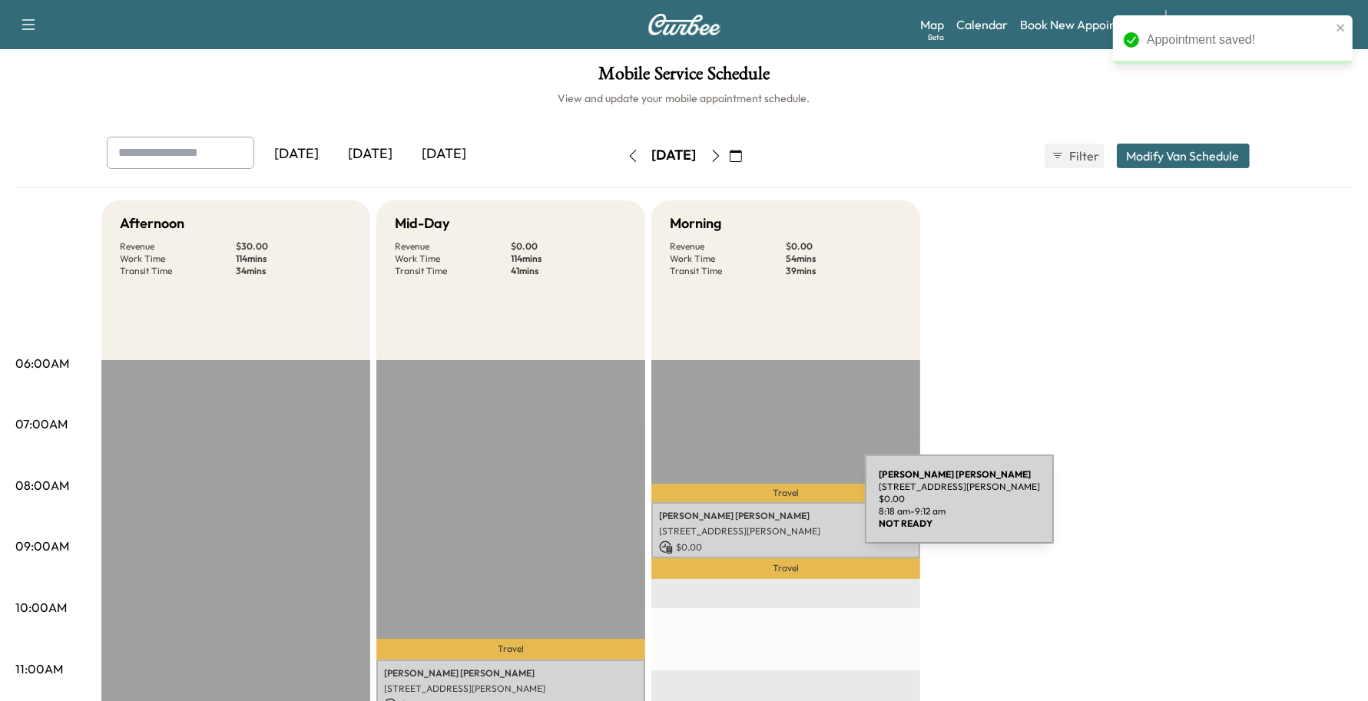
click at [750, 510] on p "[PERSON_NAME]" at bounding box center [785, 516] width 253 height 12
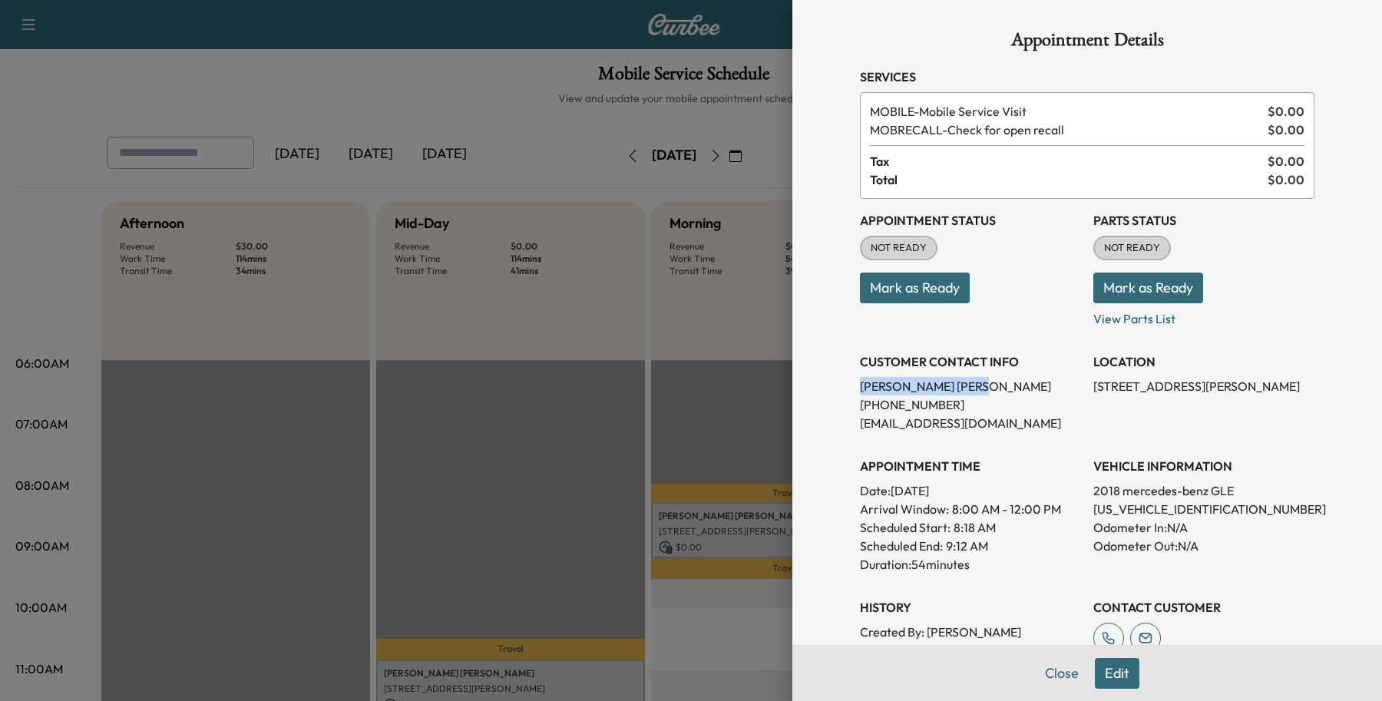
drag, startPoint x: 949, startPoint y: 382, endPoint x: 835, endPoint y: 385, distance: 113.7
click at [842, 385] on div "Appointment Details Services MOBILE - Mobile Service Visit $ 0.00 MOBRECALL - C…" at bounding box center [1088, 442] width 492 height 884
copy p "[PERSON_NAME]"
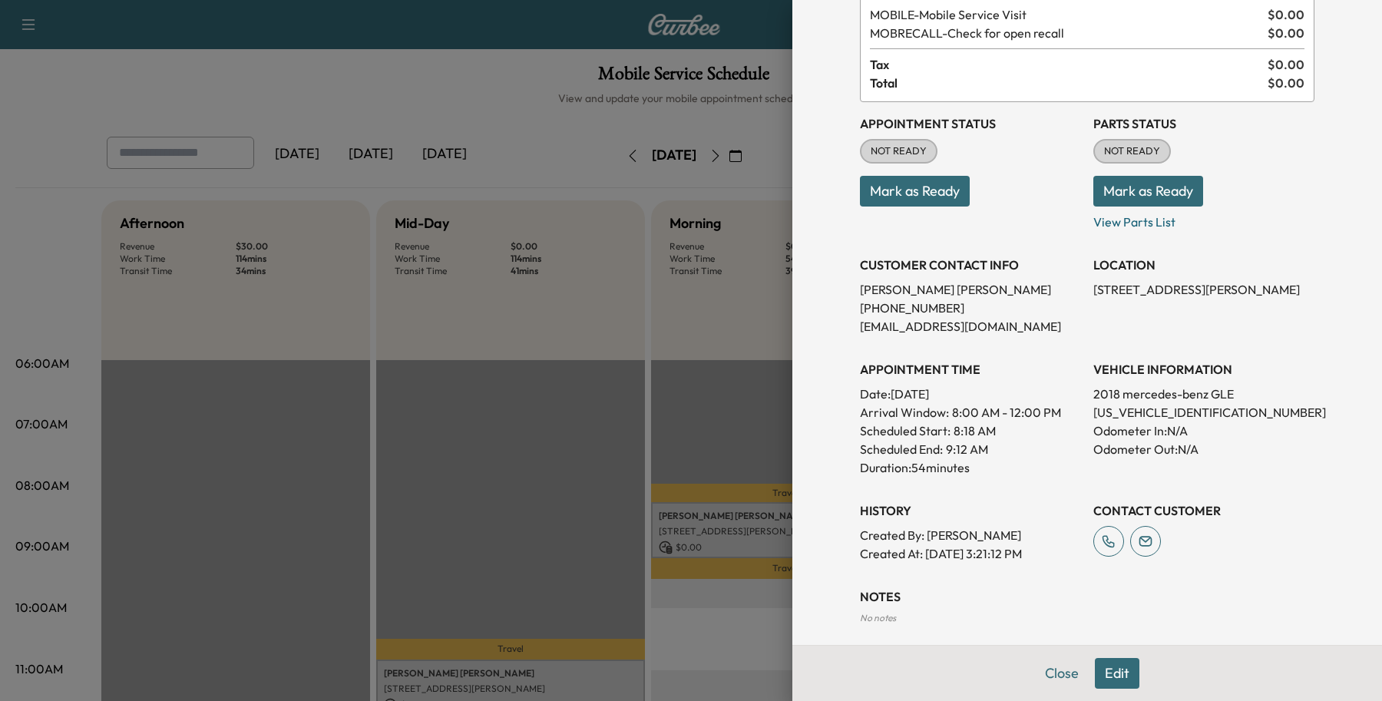
scroll to position [239, 0]
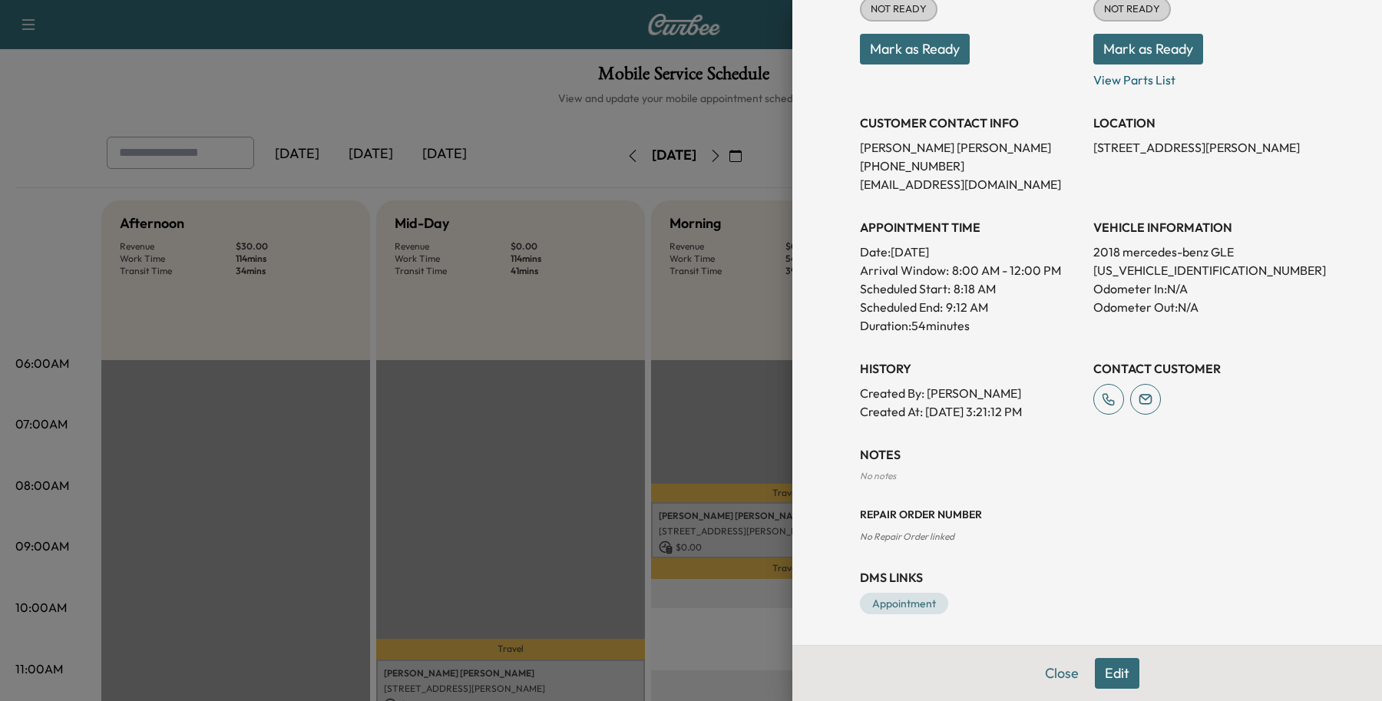
click at [1095, 670] on button "Edit" at bounding box center [1117, 673] width 45 height 31
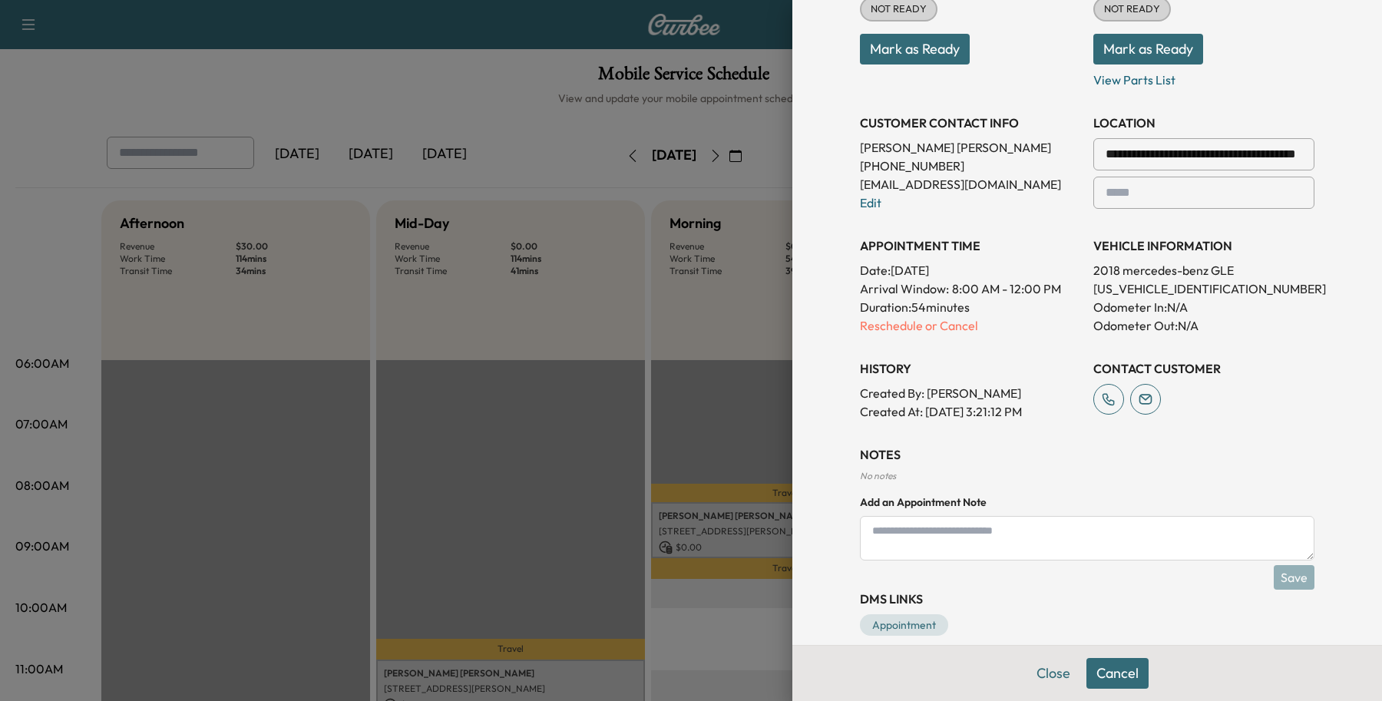
drag, startPoint x: 962, startPoint y: 499, endPoint x: 958, endPoint y: 535, distance: 36.4
click at [962, 501] on h4 "Add an Appointment Note" at bounding box center [1087, 502] width 455 height 15
click at [958, 535] on textarea at bounding box center [1087, 538] width 455 height 45
type textarea "**********"
click at [1293, 582] on button "Save" at bounding box center [1294, 577] width 41 height 25
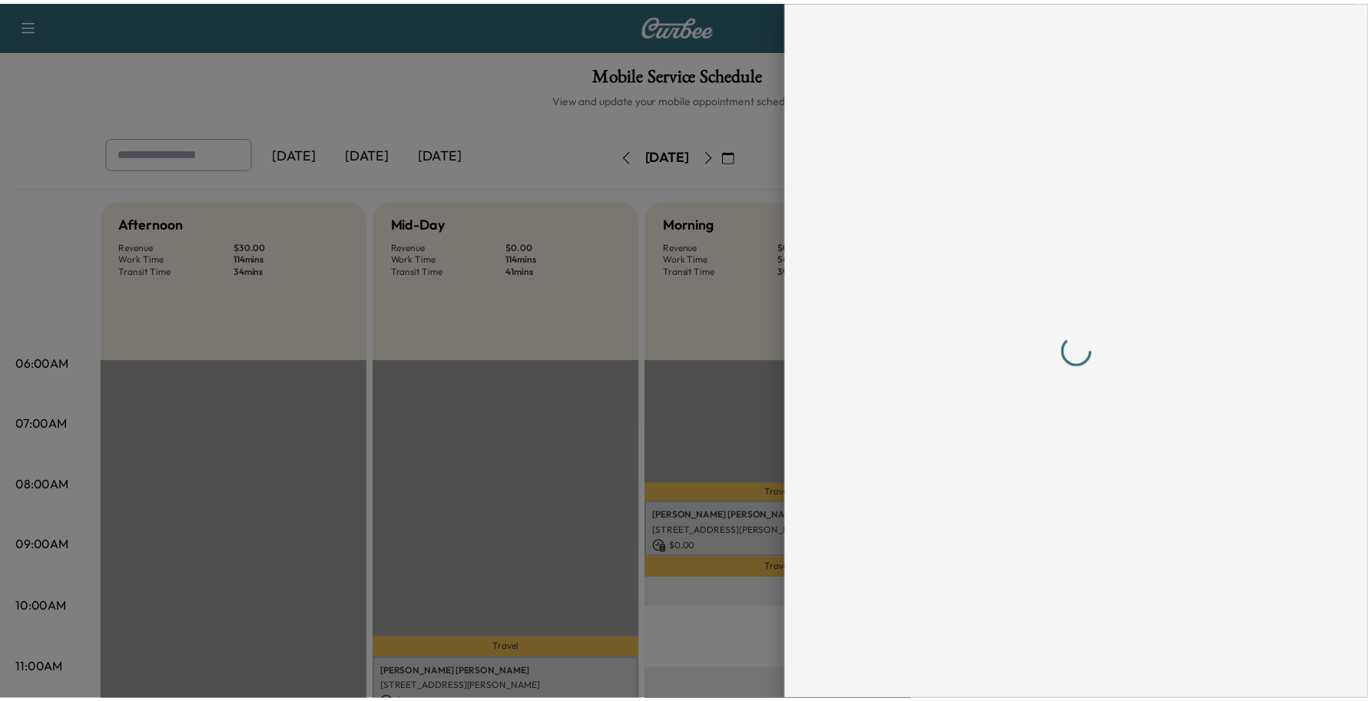
scroll to position [0, 0]
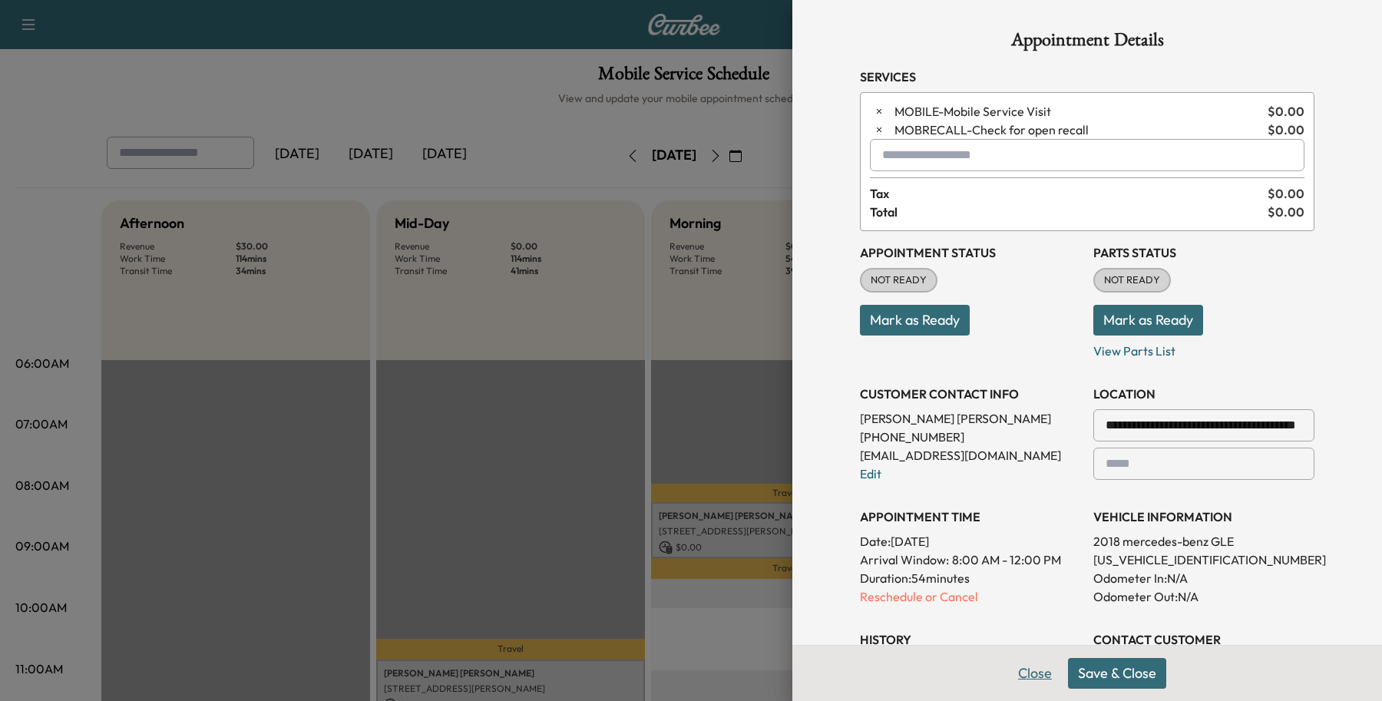
click at [1018, 672] on button "Close" at bounding box center [1035, 673] width 54 height 31
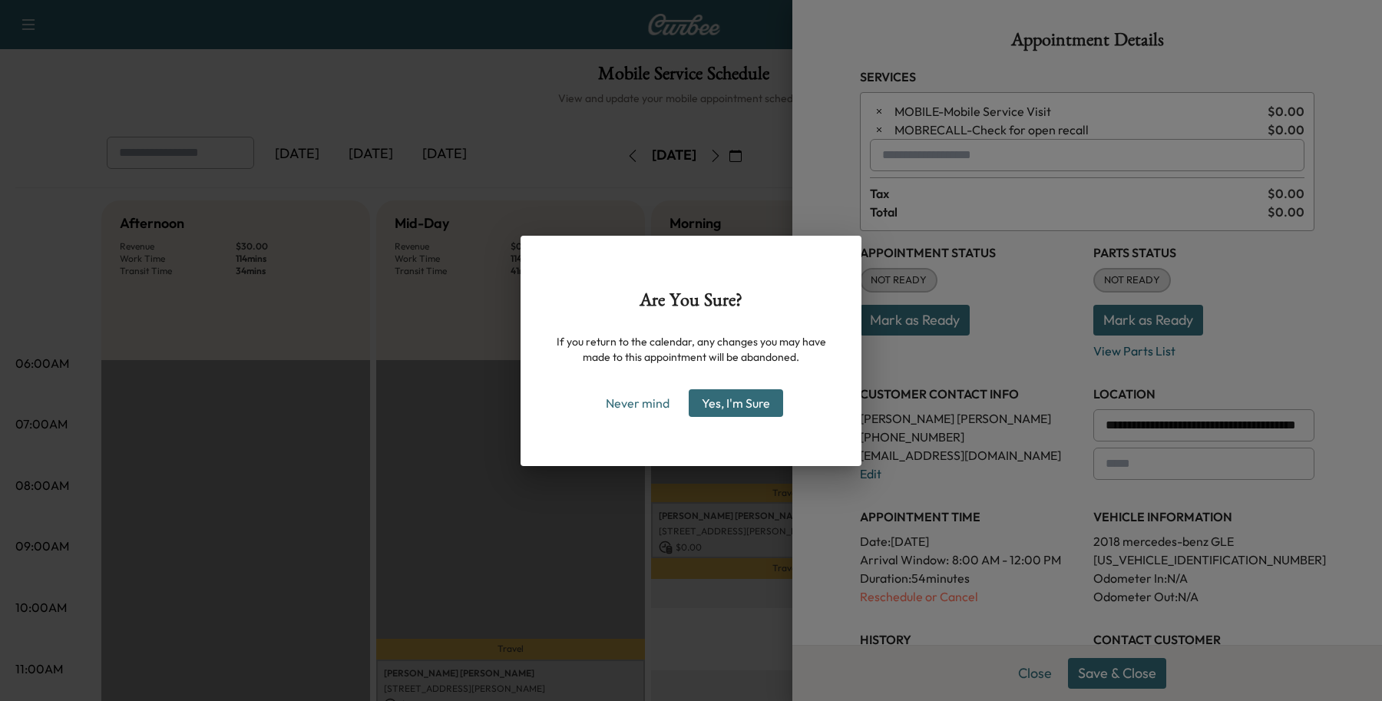
click at [714, 412] on button "Yes, I'm Sure" at bounding box center [736, 403] width 94 height 28
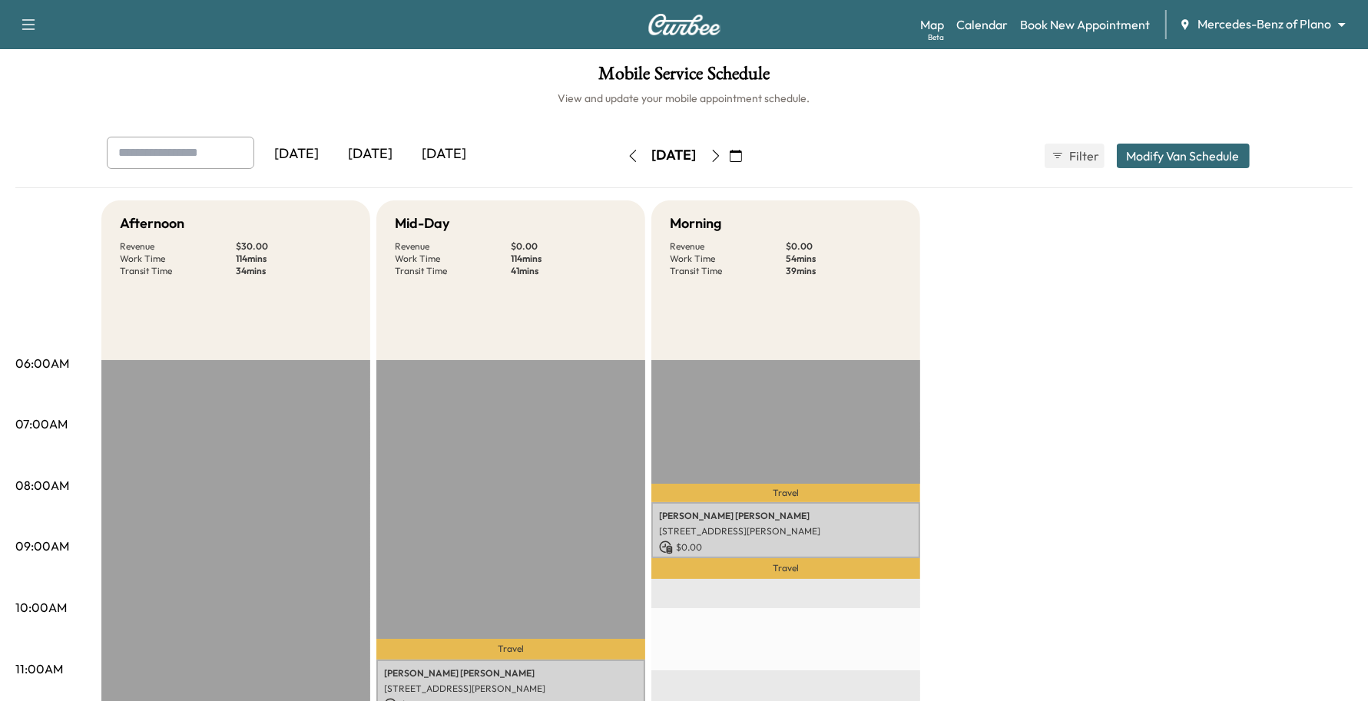
click at [1306, 25] on body "Support Log Out Map Beta Calendar Book New Appointment Mercedes-Benz of Plano *…" at bounding box center [684, 350] width 1368 height 701
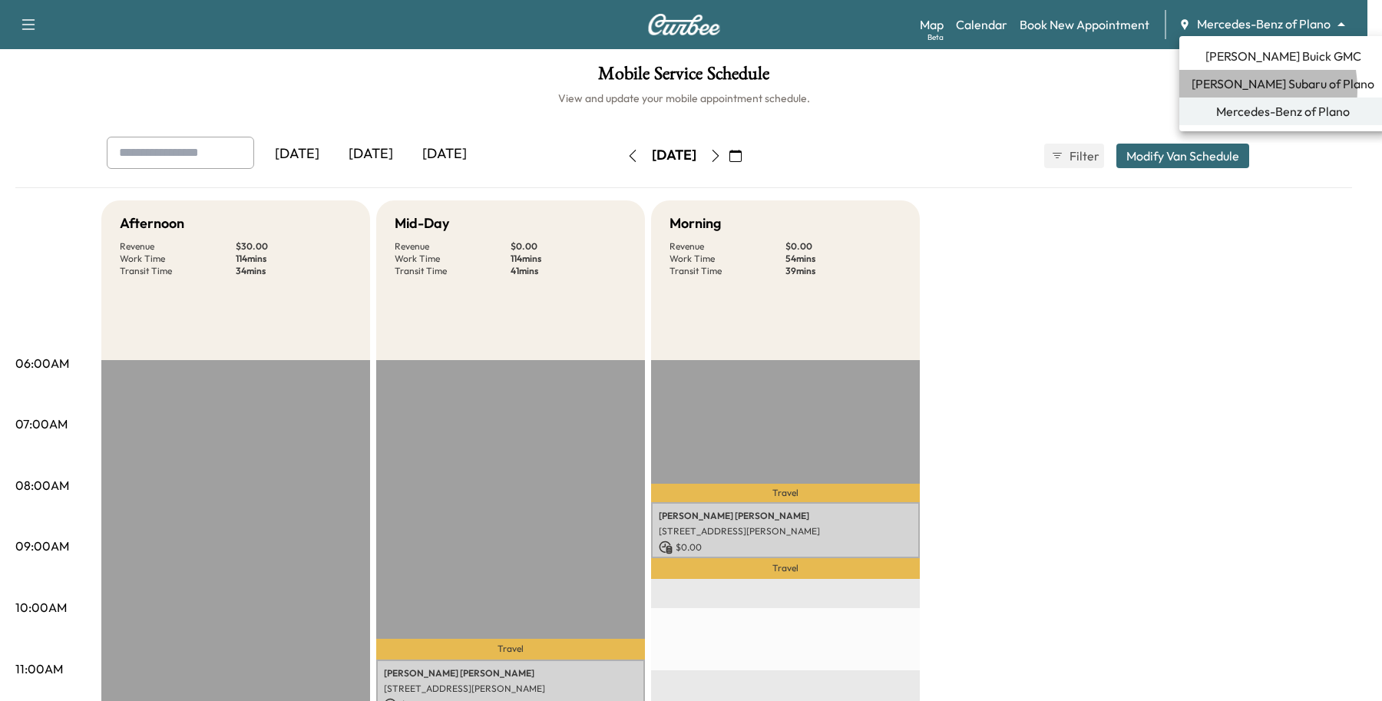
click at [1234, 89] on span "[PERSON_NAME] Subaru of Plano" at bounding box center [1283, 84] width 183 height 18
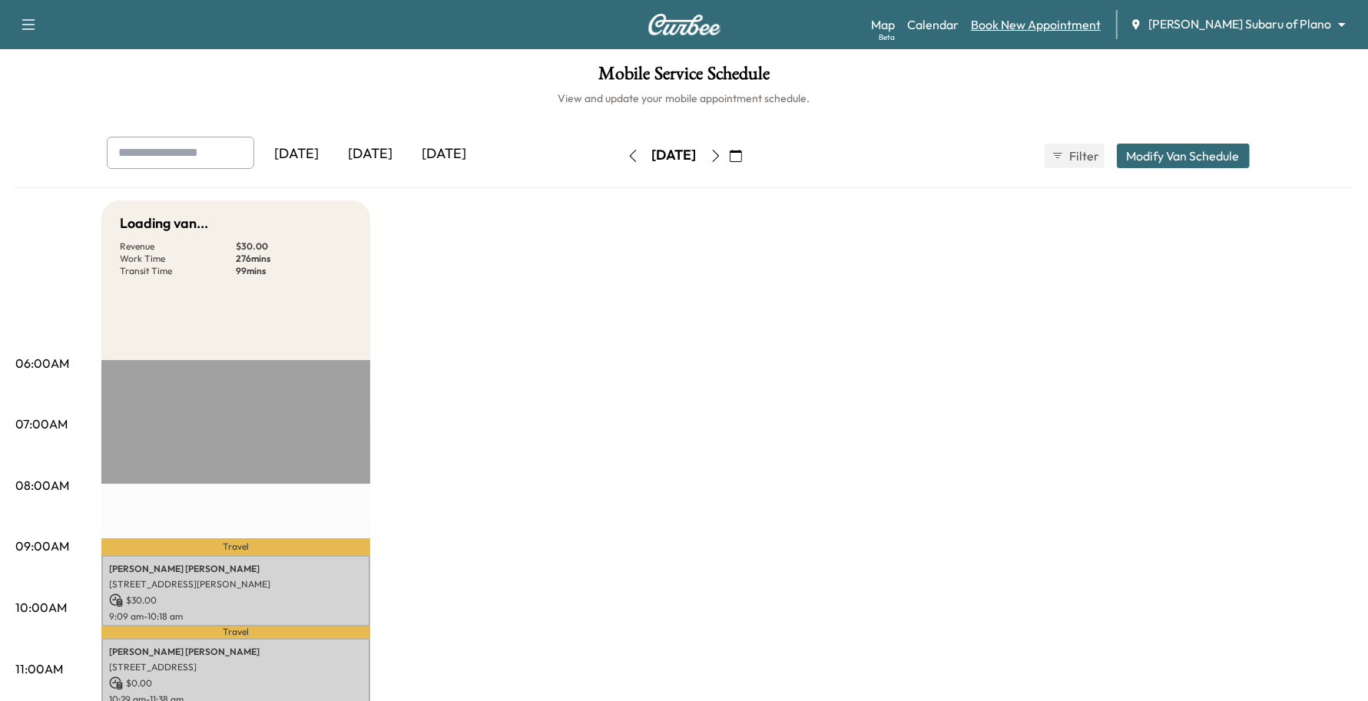
click at [1098, 20] on link "Book New Appointment" at bounding box center [1036, 24] width 130 height 18
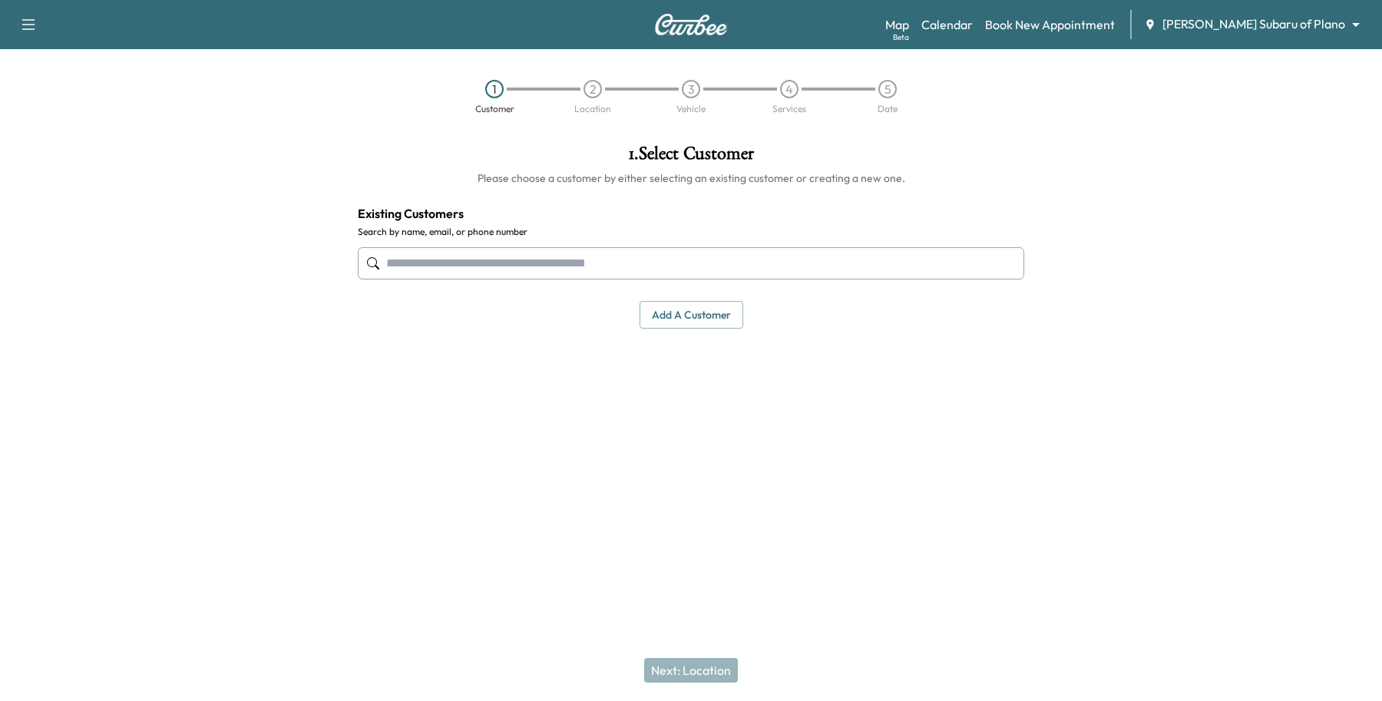
click at [519, 255] on input "text" at bounding box center [691, 263] width 667 height 32
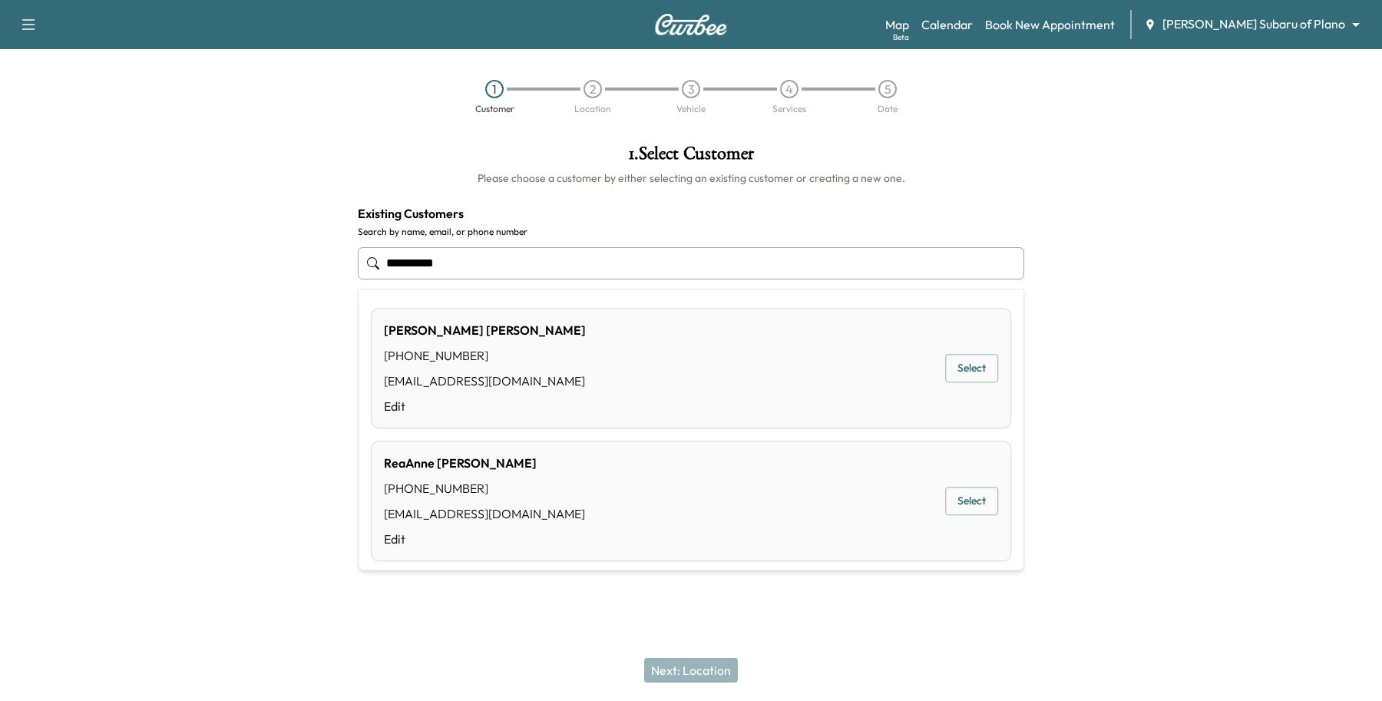
click at [961, 375] on button "Select" at bounding box center [971, 369] width 53 height 28
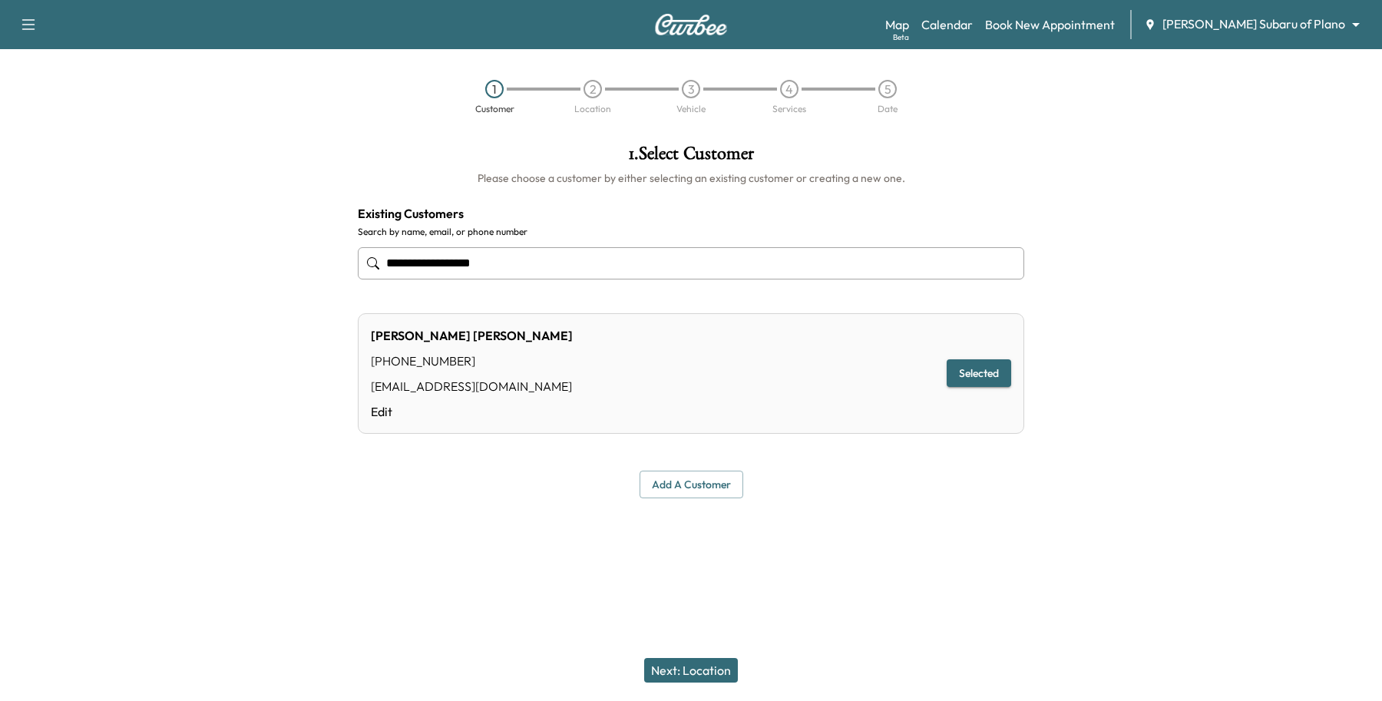
type input "**********"
drag, startPoint x: 711, startPoint y: 654, endPoint x: 712, endPoint y: 665, distance: 11.5
click at [712, 665] on div "Next: Location" at bounding box center [691, 670] width 1382 height 61
click at [712, 665] on button "Next: Location" at bounding box center [691, 670] width 94 height 25
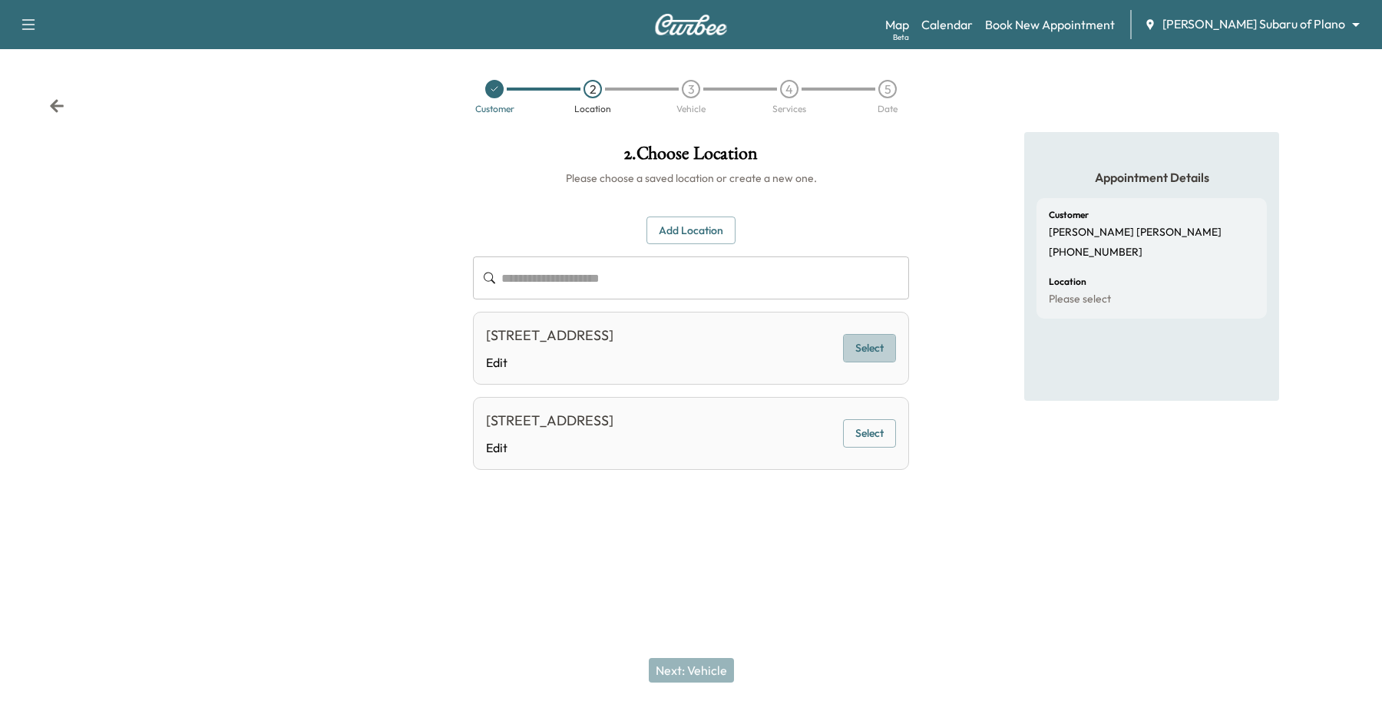
click at [866, 344] on button "Select" at bounding box center [869, 348] width 53 height 28
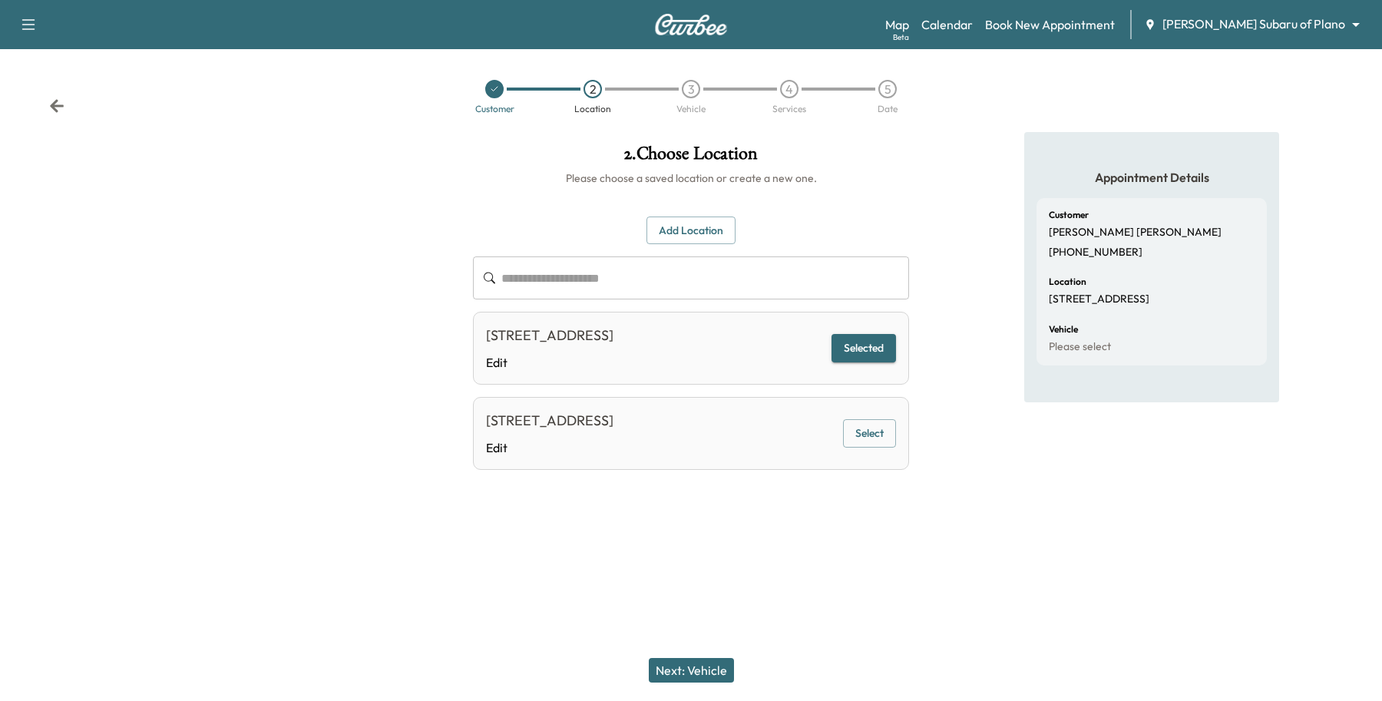
click at [662, 678] on button "Next: Vehicle" at bounding box center [691, 670] width 85 height 25
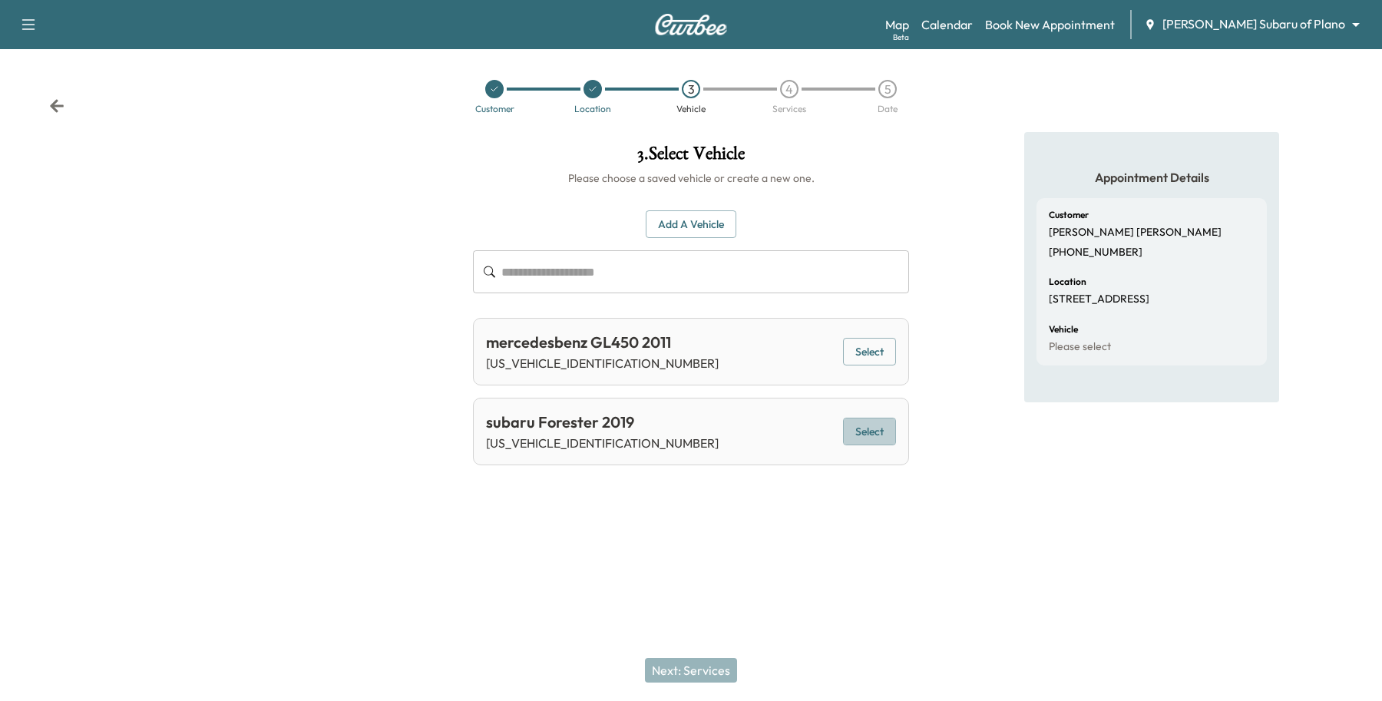
click at [860, 423] on button "Select" at bounding box center [869, 432] width 53 height 28
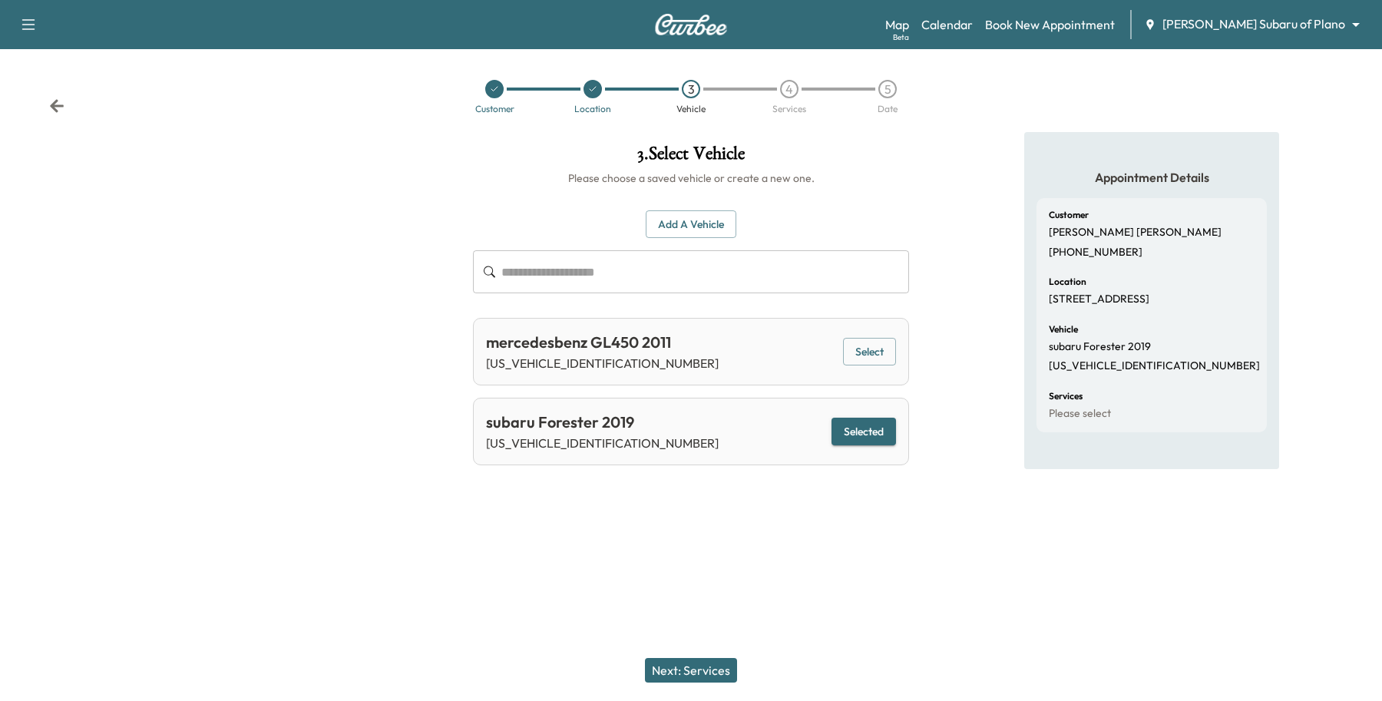
click at [697, 666] on button "Next: Services" at bounding box center [691, 670] width 92 height 25
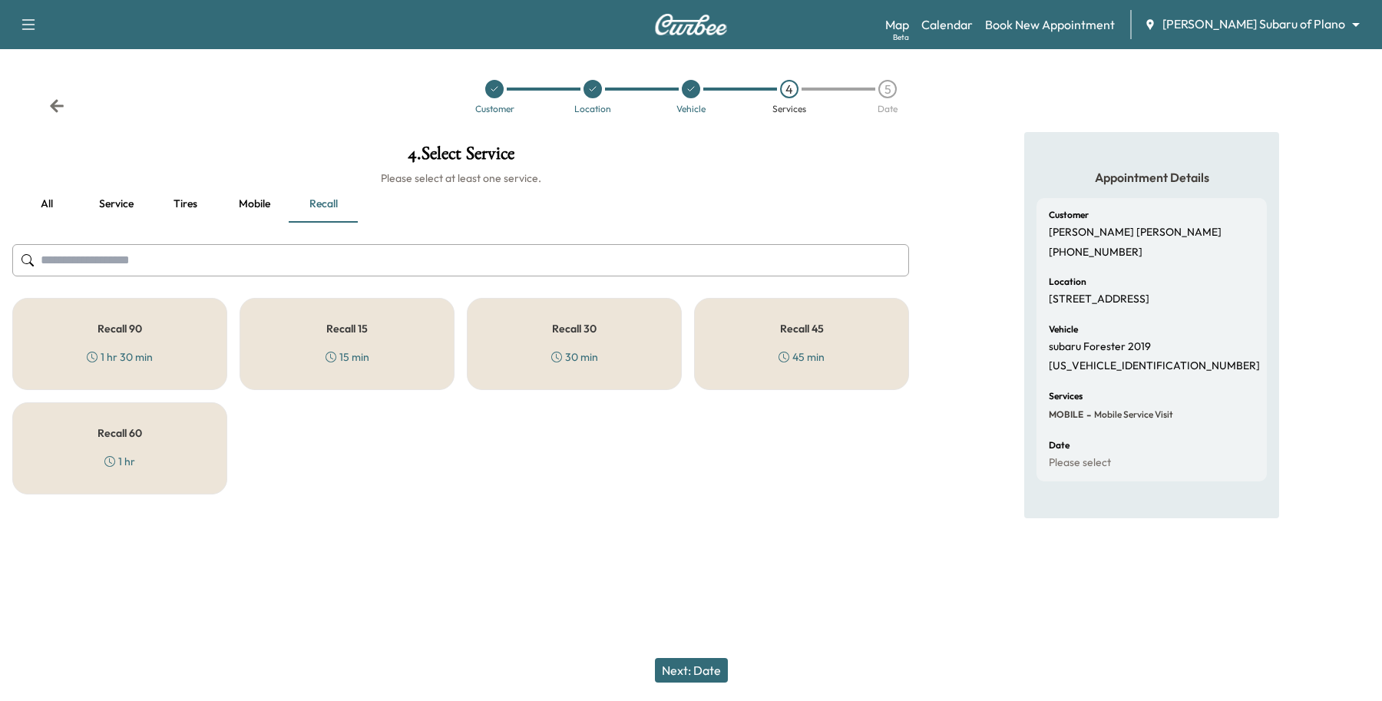
click at [124, 206] on button "Service" at bounding box center [115, 204] width 69 height 37
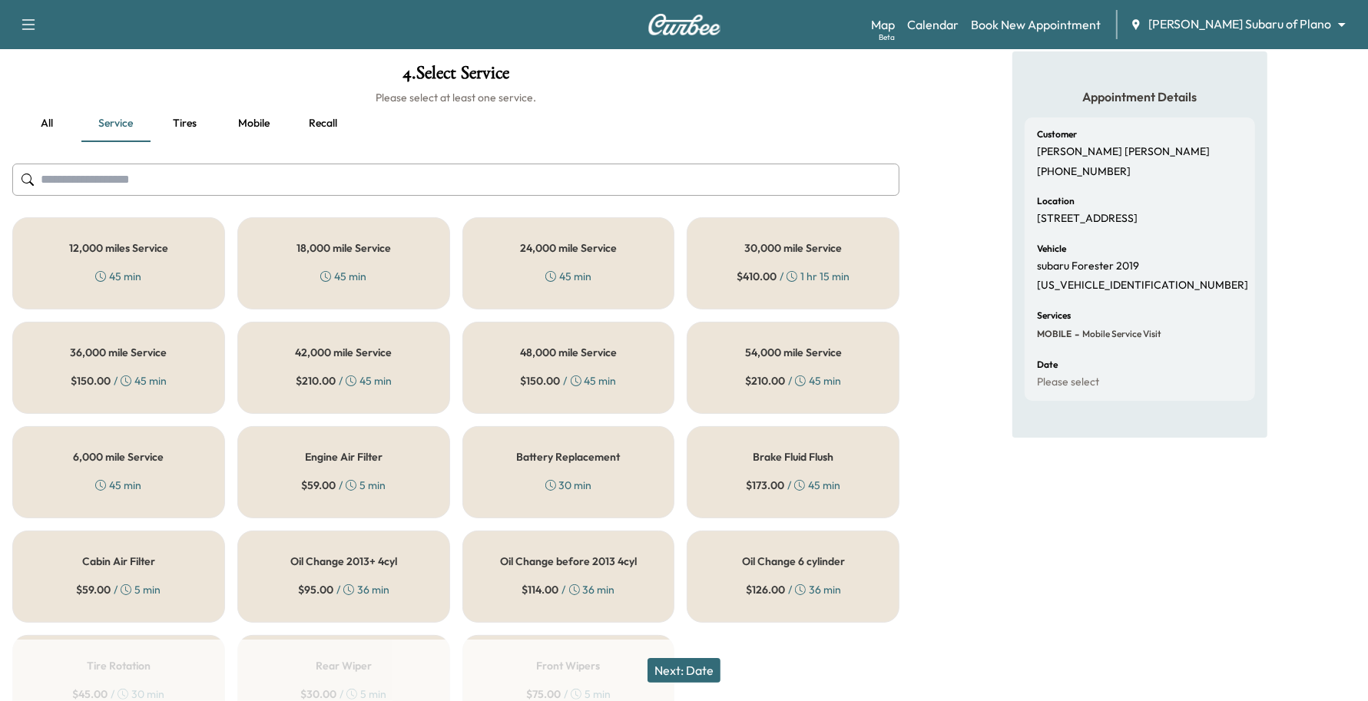
scroll to position [169, 0]
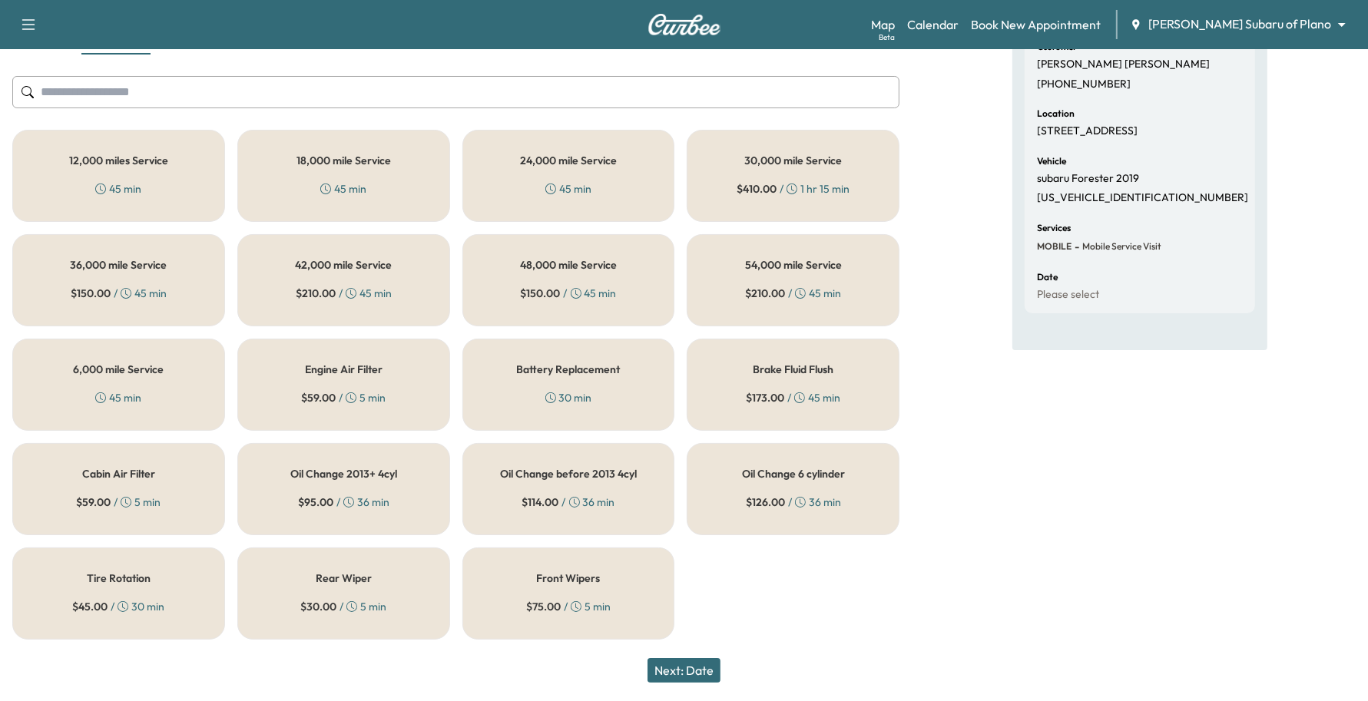
click at [421, 523] on div "Oil Change 2013+ 4cyl $ 95.00 / 36 min" at bounding box center [343, 489] width 213 height 92
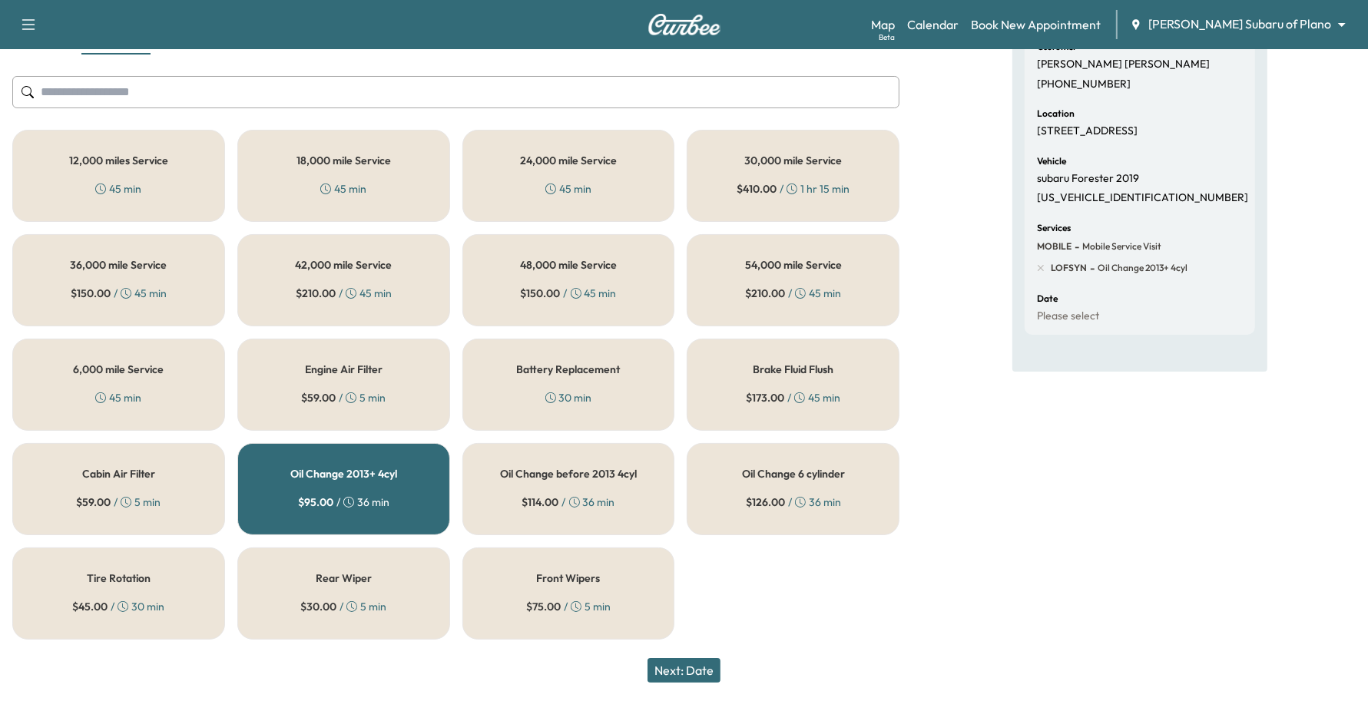
click at [710, 680] on button "Next: Date" at bounding box center [683, 670] width 73 height 25
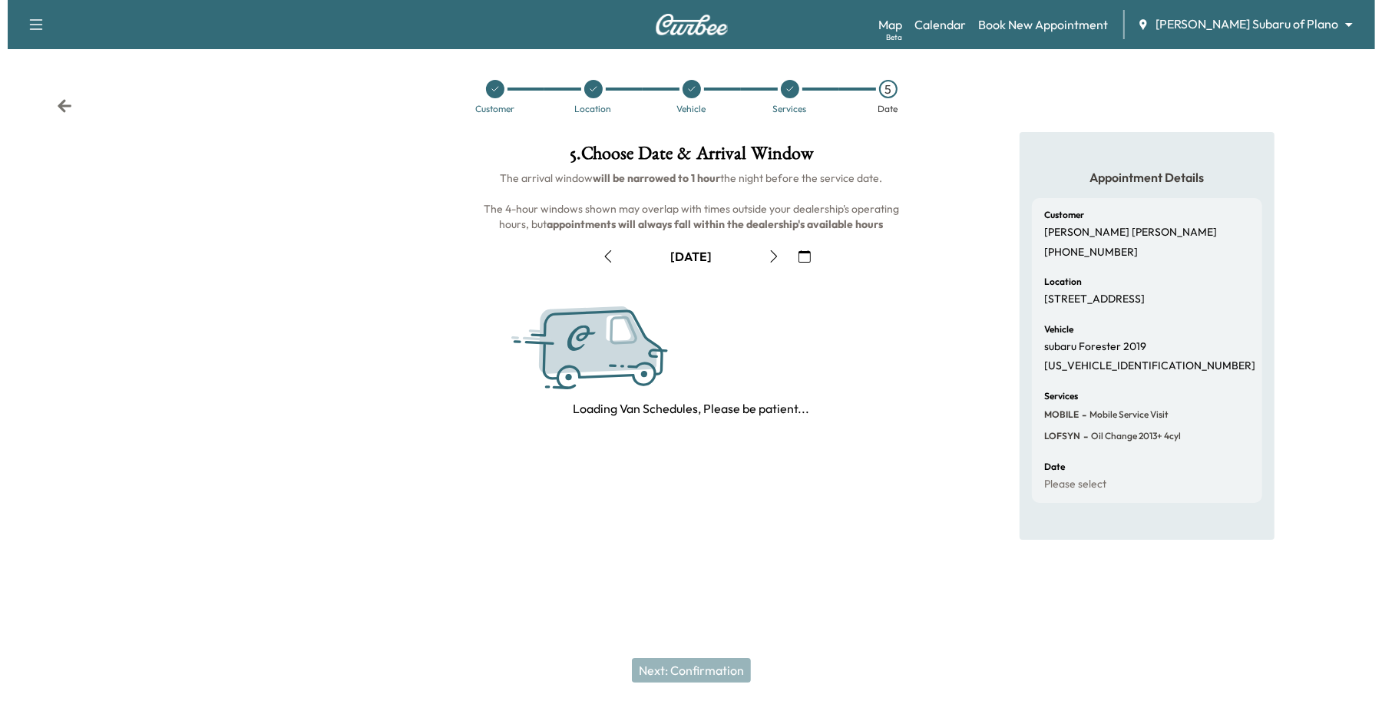
scroll to position [0, 0]
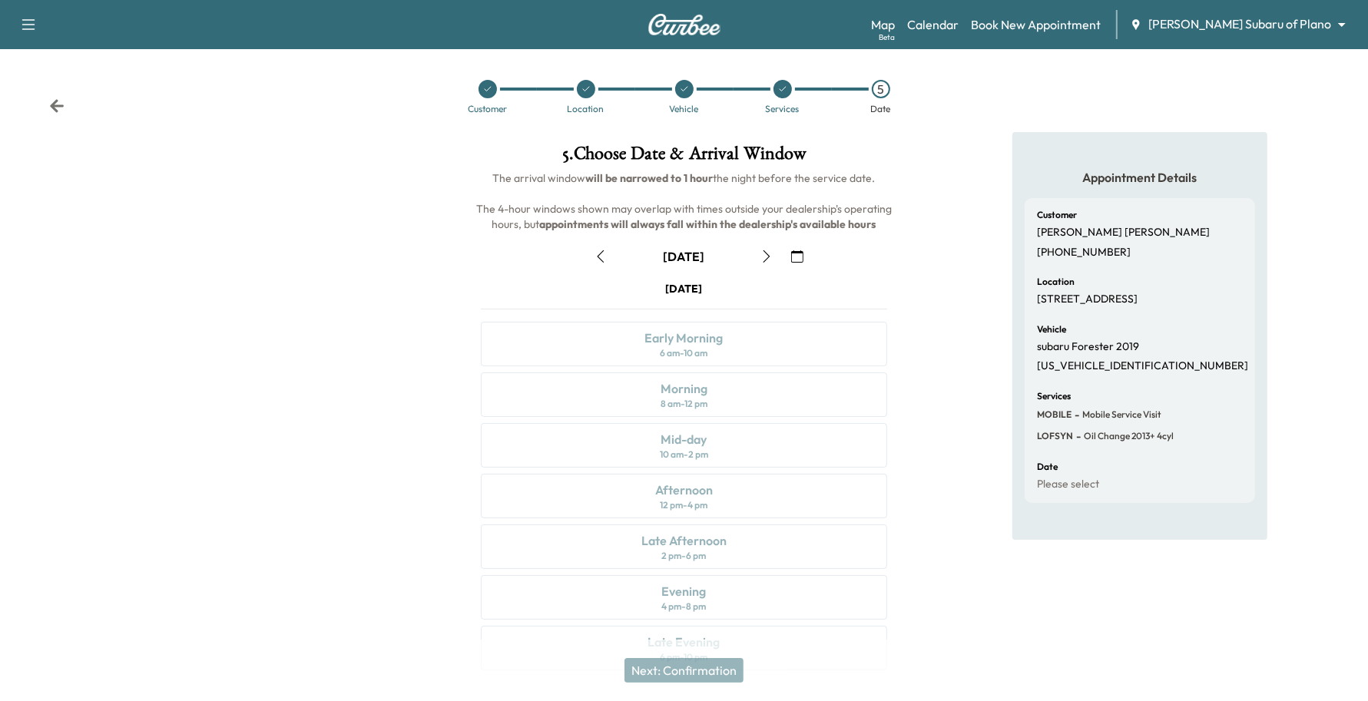
click at [796, 250] on icon "button" at bounding box center [797, 256] width 12 height 12
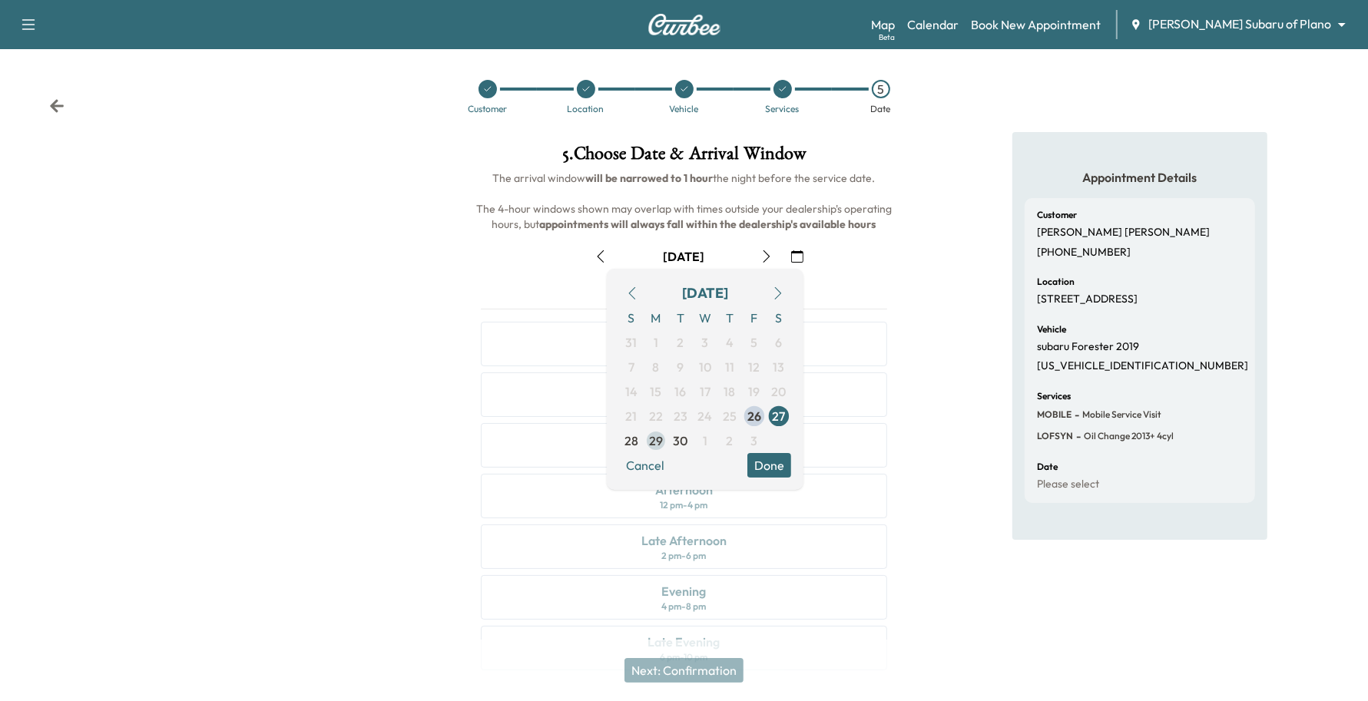
click at [650, 436] on span "29" at bounding box center [656, 441] width 14 height 18
click at [768, 462] on button "Done" at bounding box center [769, 465] width 44 height 25
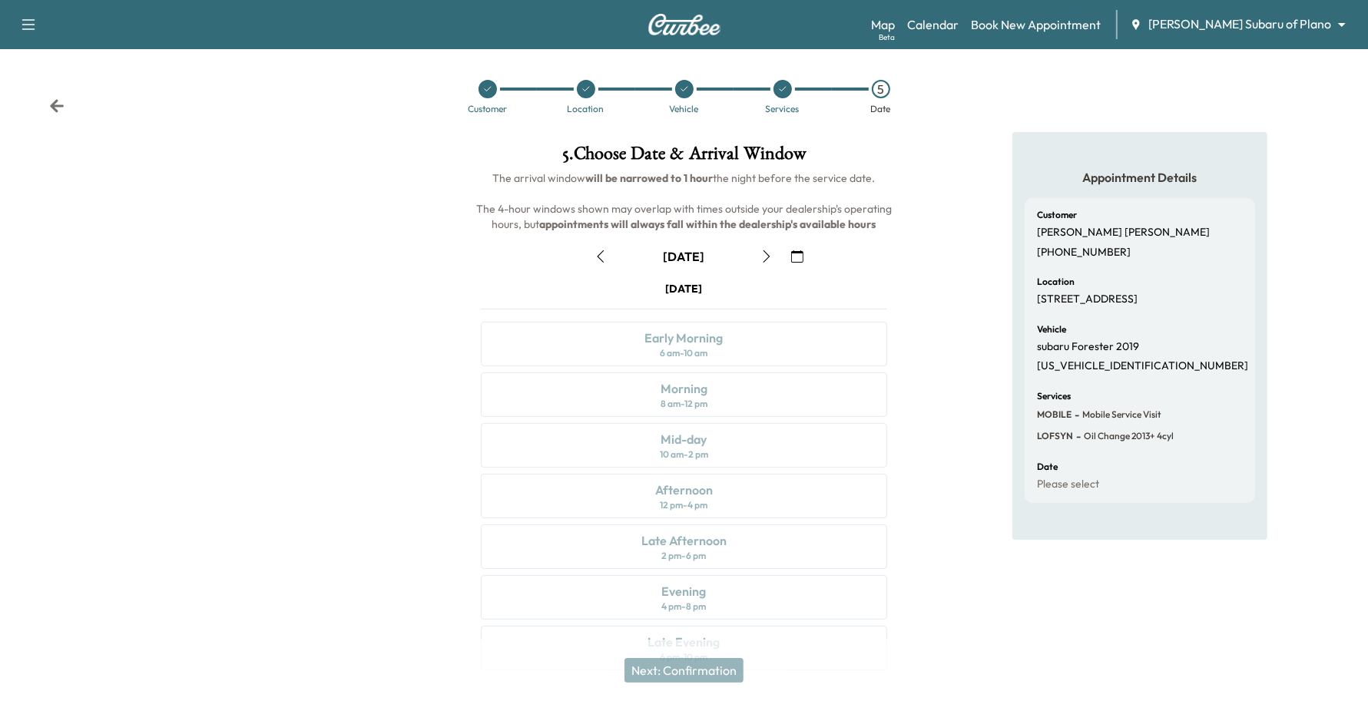
click at [762, 247] on button "button" at bounding box center [766, 256] width 26 height 25
click at [787, 253] on button "button" at bounding box center [797, 256] width 26 height 25
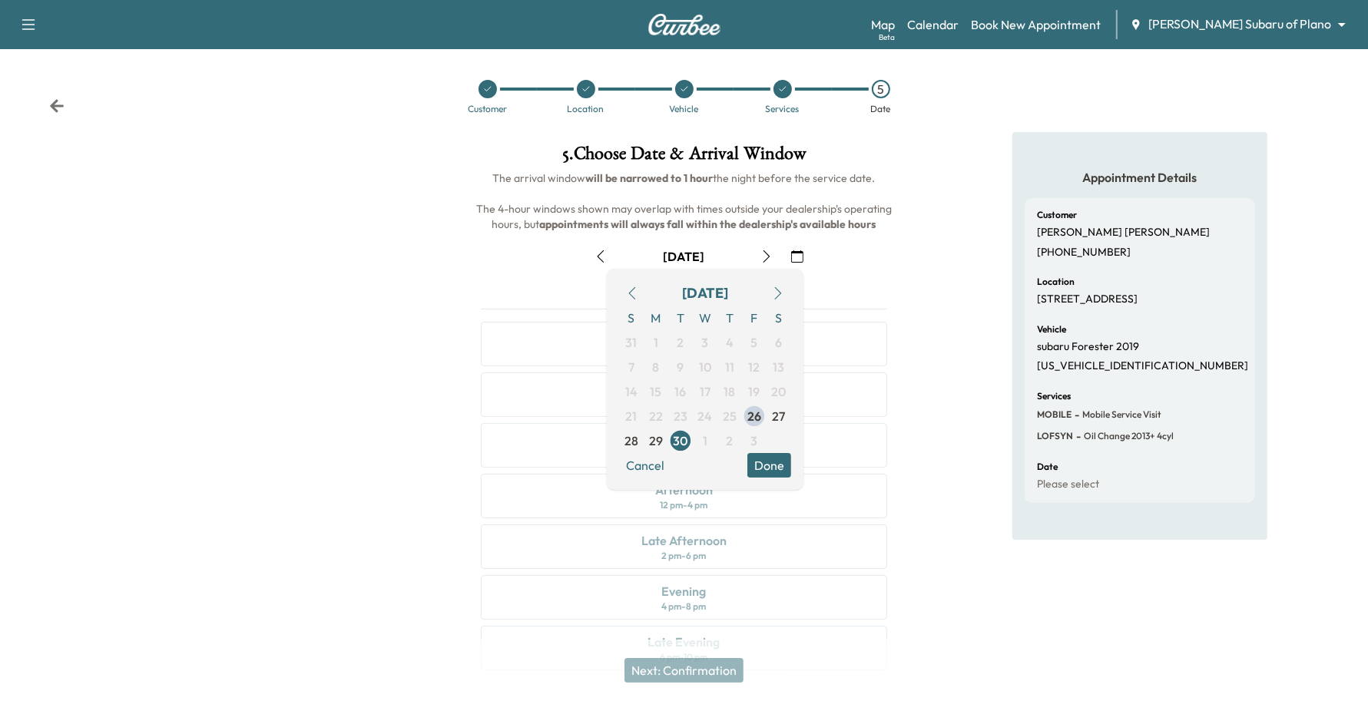
click at [782, 282] on button "button" at bounding box center [778, 293] width 26 height 25
click at [707, 339] on span "1" at bounding box center [705, 342] width 5 height 18
click at [778, 470] on button "Done" at bounding box center [769, 465] width 44 height 25
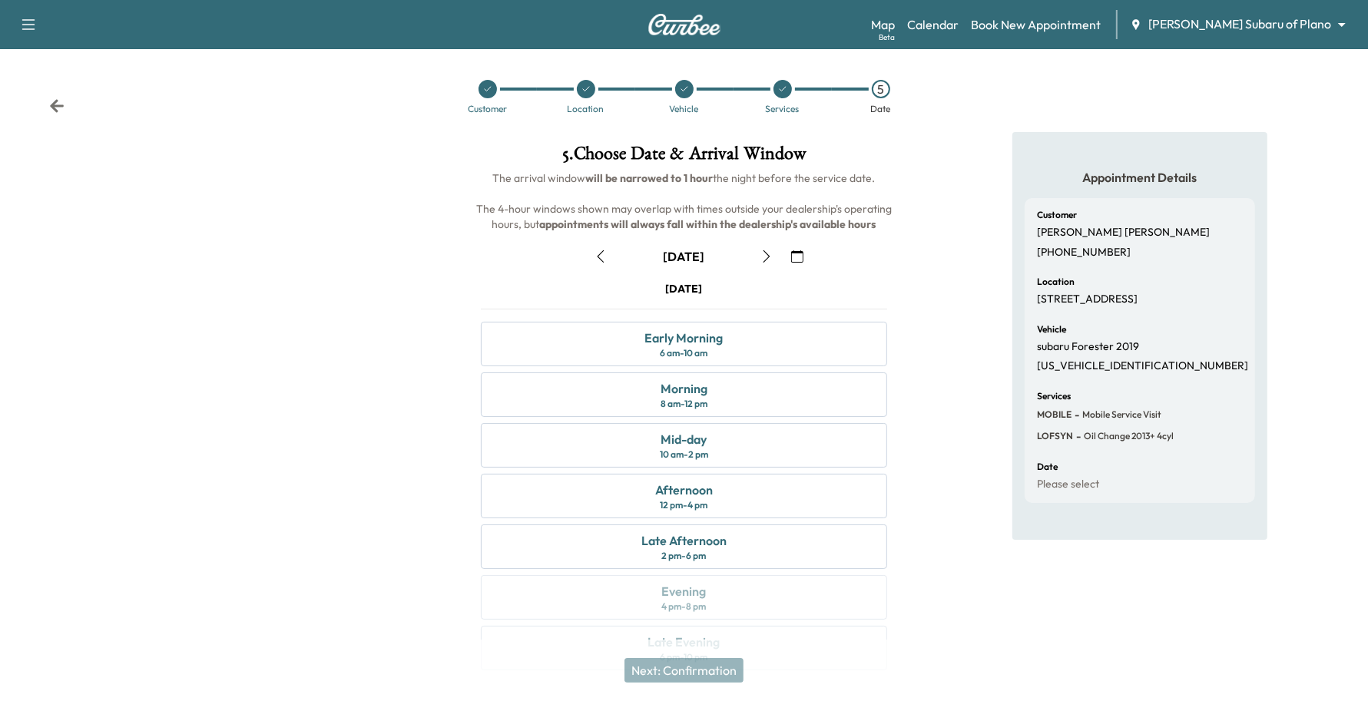
click at [796, 251] on icon "button" at bounding box center [797, 256] width 12 height 12
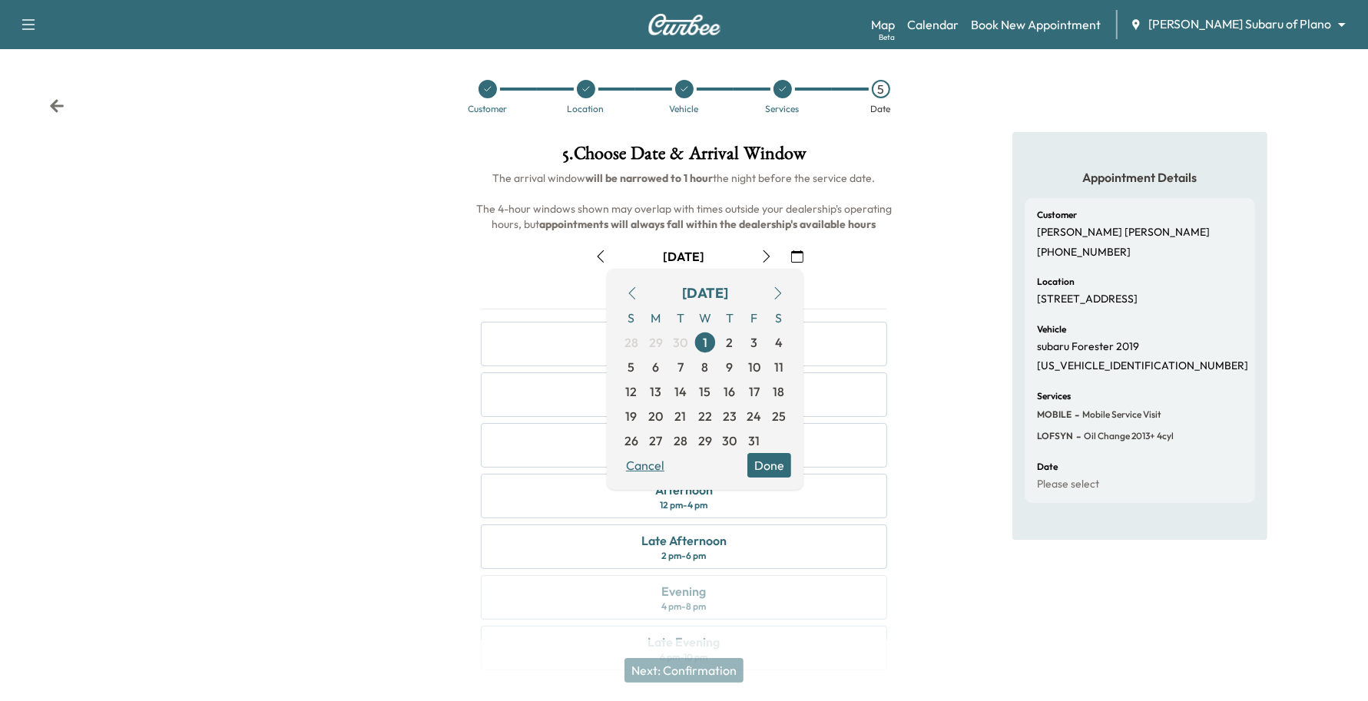
click at [655, 469] on button "Cancel" at bounding box center [645, 465] width 52 height 25
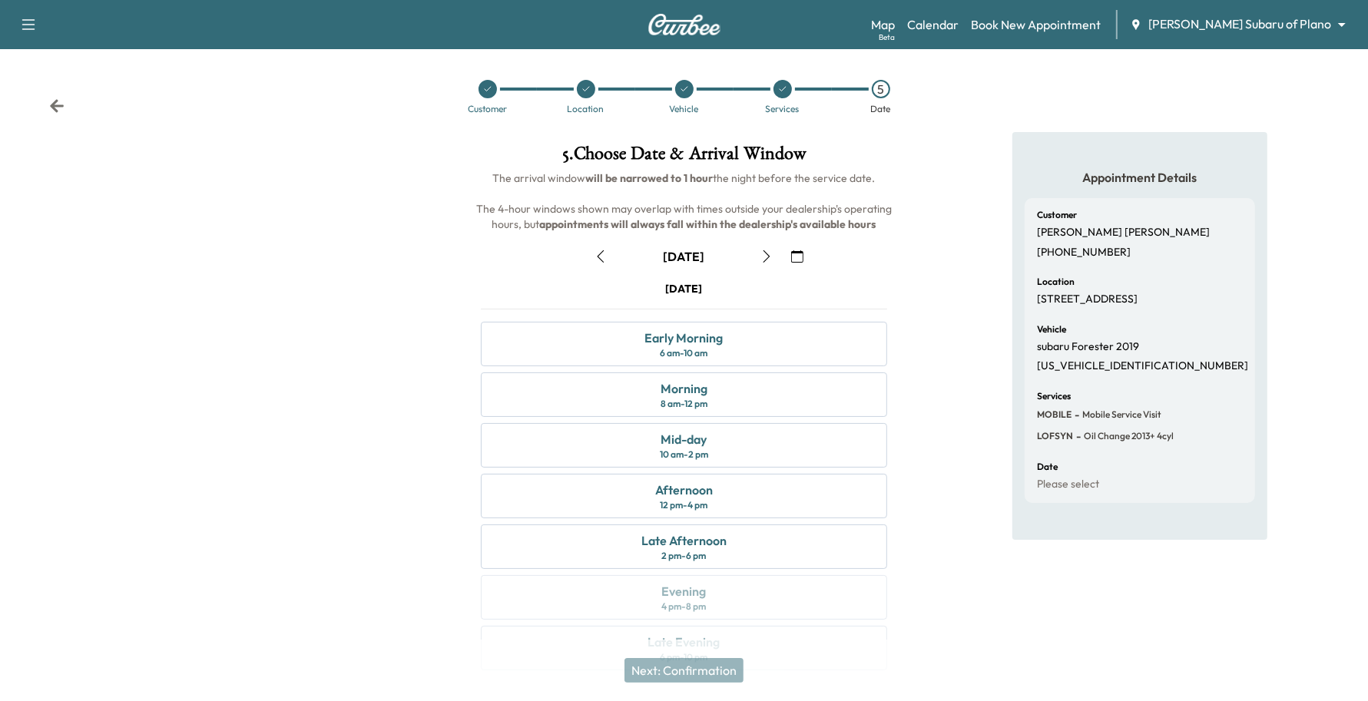
click at [580, 89] on div at bounding box center [586, 89] width 18 height 18
